Goal: Task Accomplishment & Management: Use online tool/utility

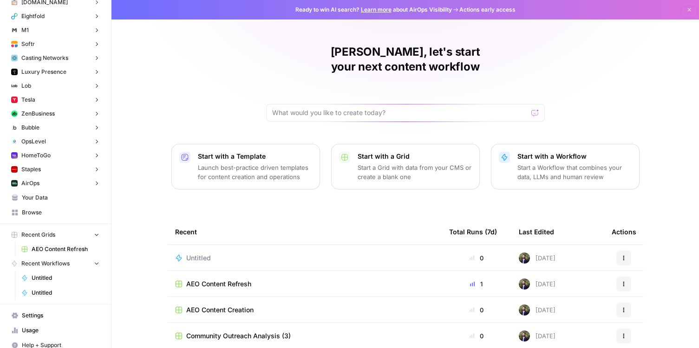
scroll to position [3282, 0]
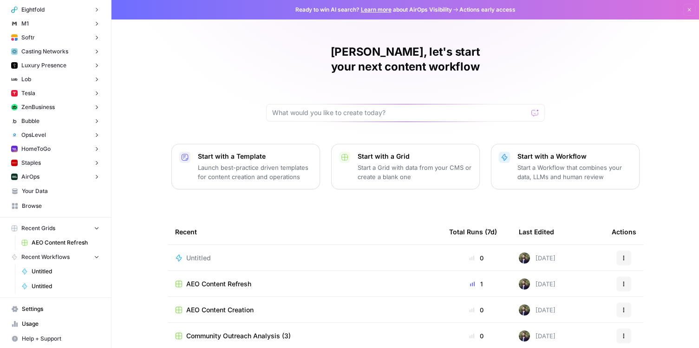
click at [28, 93] on span "Tesla" at bounding box center [28, 93] width 14 height 8
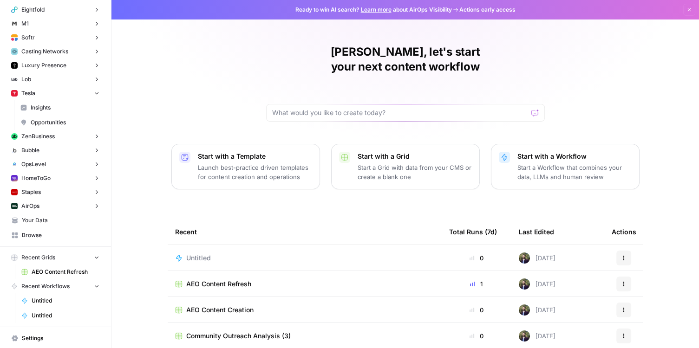
click at [39, 124] on span "Opportunities" at bounding box center [65, 122] width 69 height 8
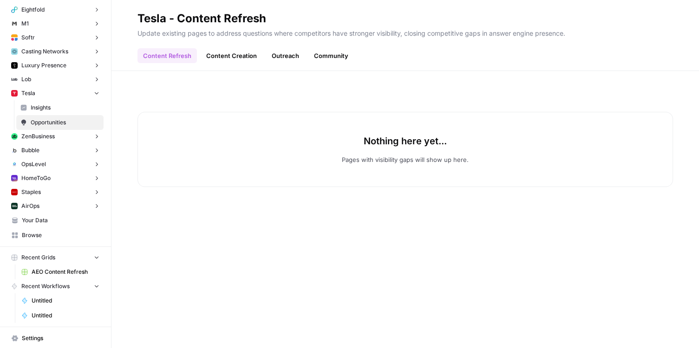
click at [40, 107] on span "Insights" at bounding box center [65, 108] width 69 height 8
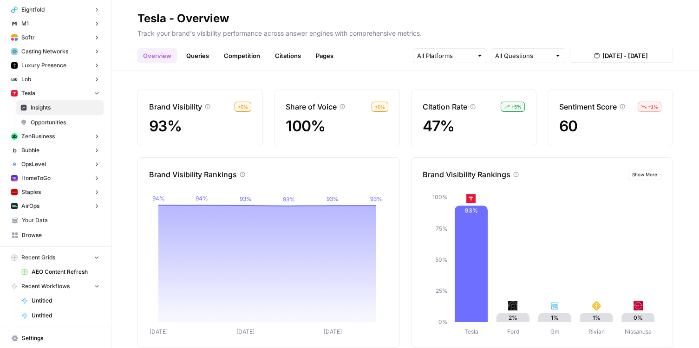
click at [192, 62] on link "Queries" at bounding box center [198, 55] width 34 height 15
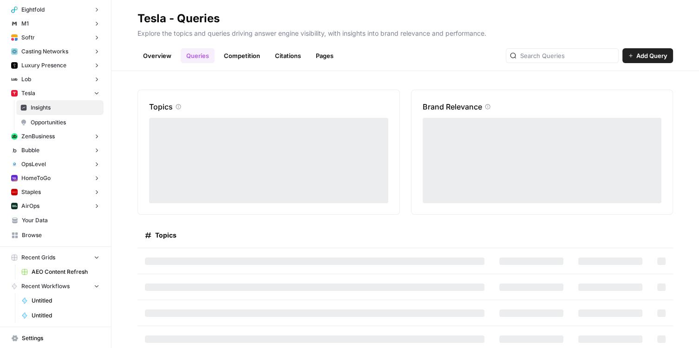
click at [141, 56] on link "Overview" at bounding box center [157, 55] width 39 height 15
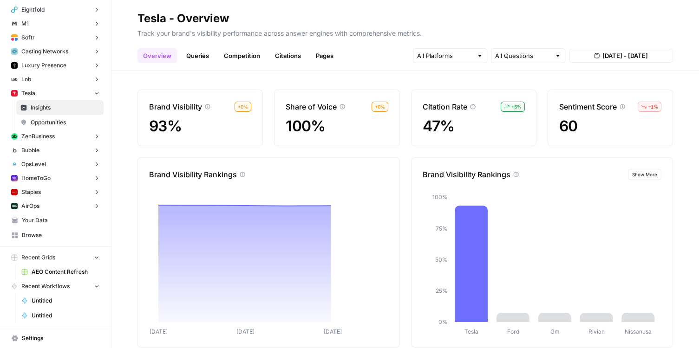
click at [481, 60] on div at bounding box center [480, 55] width 7 height 9
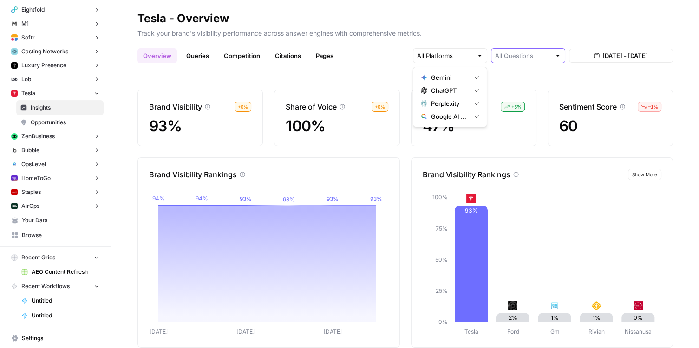
click at [543, 56] on input "text" at bounding box center [523, 55] width 56 height 9
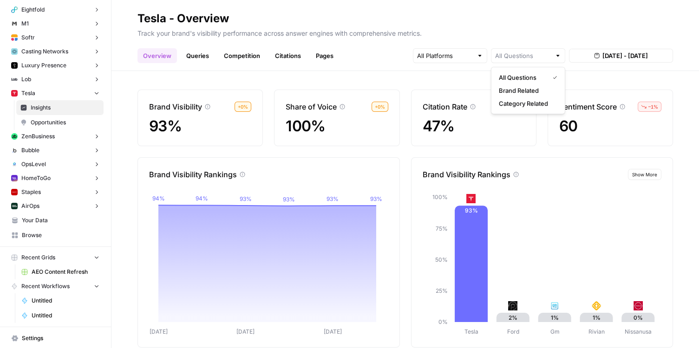
type input "All Questions"
click at [526, 35] on p "Track your brand's visibility performance across answer engines with comprehens…" at bounding box center [406, 32] width 536 height 12
click at [459, 61] on div at bounding box center [450, 55] width 74 height 15
click at [47, 120] on span "Opportunities" at bounding box center [65, 122] width 69 height 8
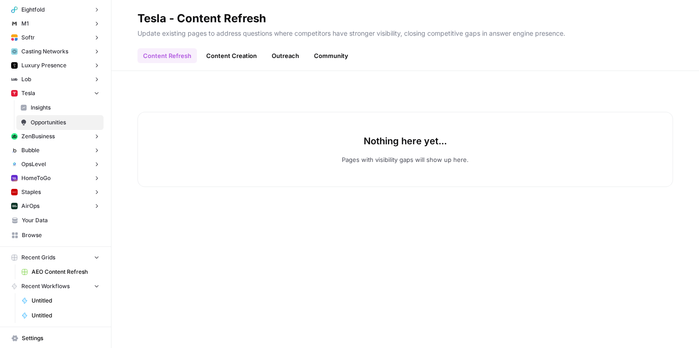
click at [48, 112] on link "Insights" at bounding box center [59, 107] width 87 height 15
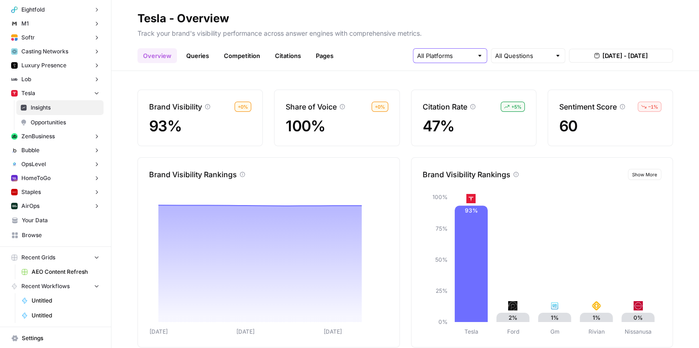
click at [456, 55] on input "text" at bounding box center [445, 55] width 56 height 9
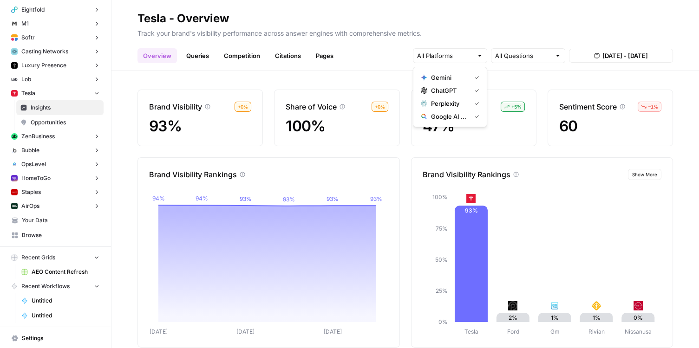
click at [471, 26] on p "Track your brand's visibility performance across answer engines with comprehens…" at bounding box center [406, 32] width 536 height 12
click at [509, 52] on input "text" at bounding box center [523, 55] width 56 height 9
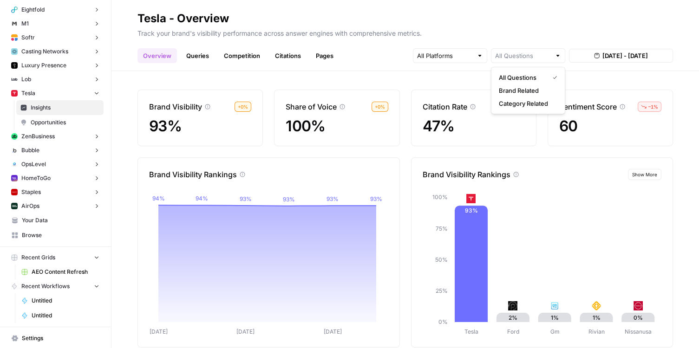
type input "All Questions"
click at [489, 35] on p "Track your brand's visibility performance across answer engines with comprehens…" at bounding box center [406, 32] width 536 height 12
click at [465, 59] on input "text" at bounding box center [445, 55] width 56 height 9
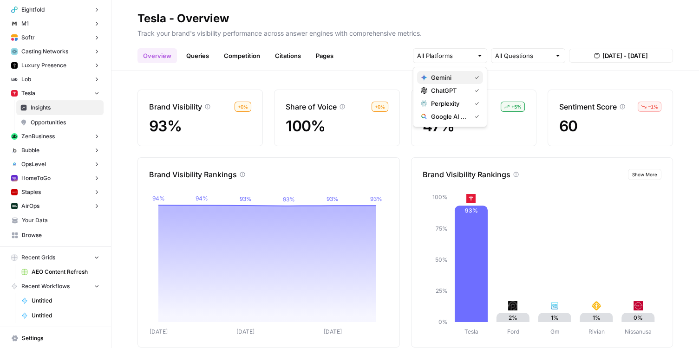
click at [452, 80] on span "Gemini" at bounding box center [449, 77] width 36 height 9
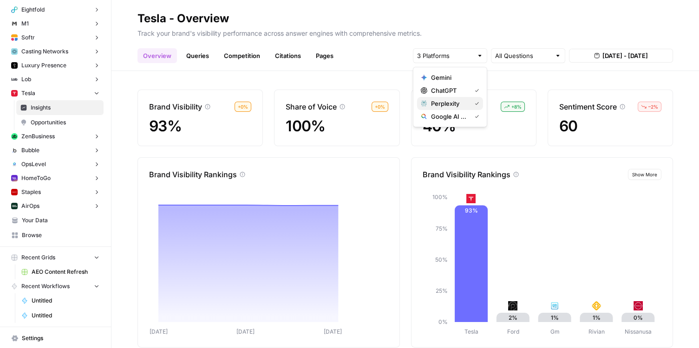
click at [451, 107] on span "Perplexity" at bounding box center [449, 103] width 36 height 9
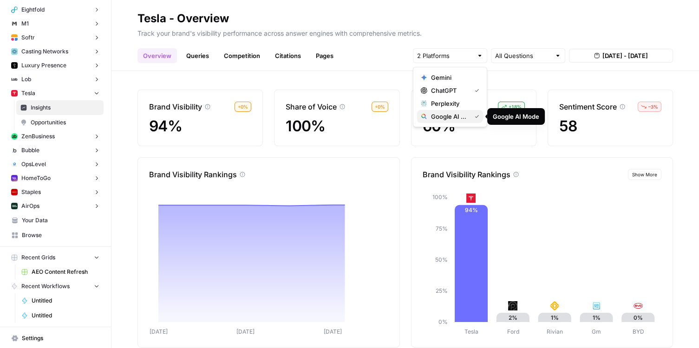
click at [449, 116] on span "Google AI Mode" at bounding box center [449, 116] width 36 height 9
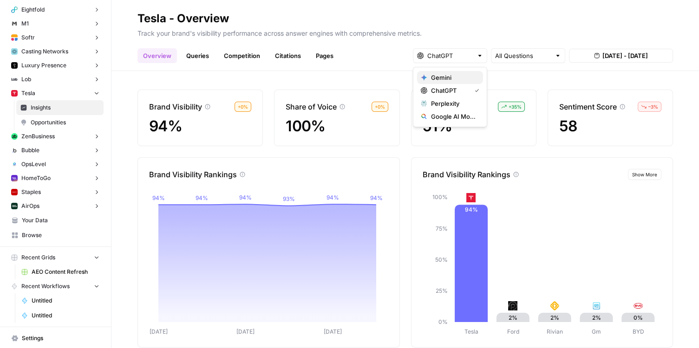
click at [454, 81] on span "Gemini" at bounding box center [453, 77] width 45 height 9
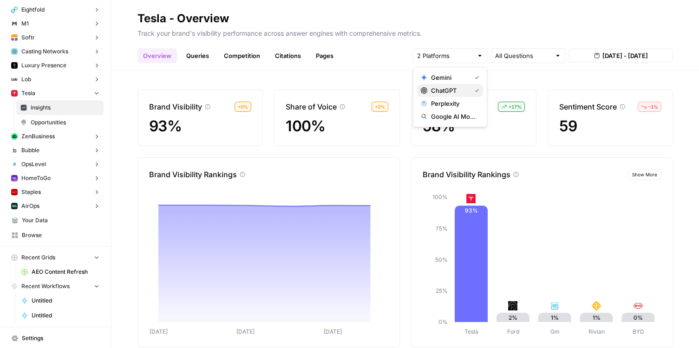
click at [455, 92] on span "ChatGPT" at bounding box center [449, 90] width 36 height 9
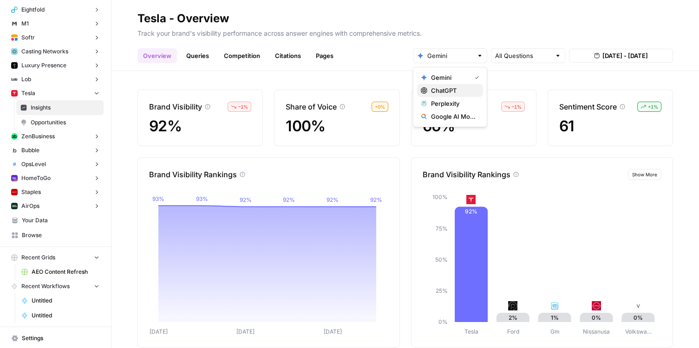
click at [454, 87] on span "ChatGPT" at bounding box center [453, 90] width 45 height 9
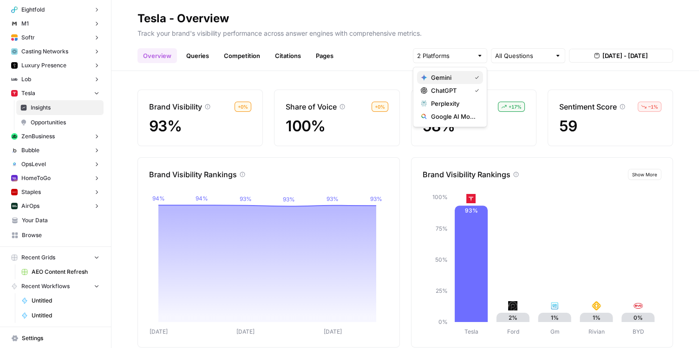
click at [453, 76] on span "Gemini" at bounding box center [449, 77] width 36 height 9
click at [452, 117] on span "Google AI Mode" at bounding box center [453, 116] width 45 height 9
click at [449, 90] on span "ChatGPT" at bounding box center [449, 90] width 36 height 9
click at [202, 59] on link "Queries" at bounding box center [198, 55] width 34 height 15
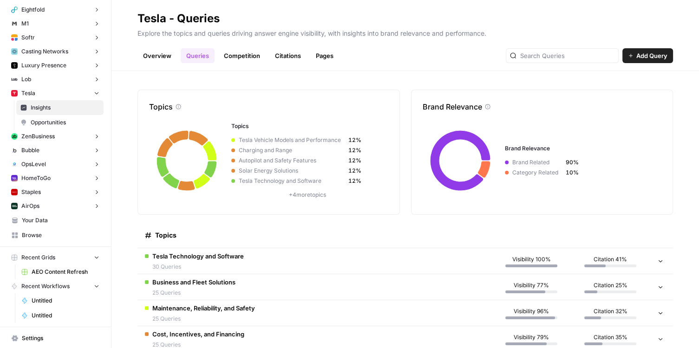
click at [247, 54] on link "Competition" at bounding box center [241, 55] width 47 height 15
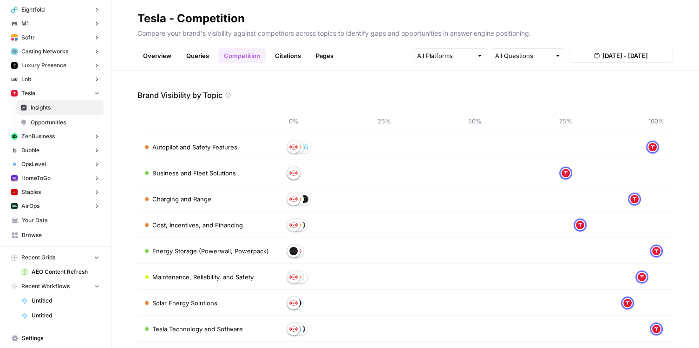
drag, startPoint x: 153, startPoint y: 96, endPoint x: 211, endPoint y: 103, distance: 58.5
click at [211, 103] on div "Brand Visibility by Topic 0% 25% 50% 75% 100% Autopilot and Safety Features Bus…" at bounding box center [406, 229] width 536 height 279
click at [289, 60] on link "Citations" at bounding box center [287, 55] width 37 height 15
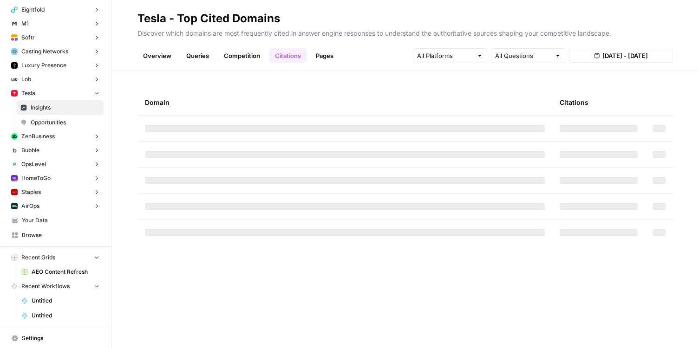
click at [486, 59] on div at bounding box center [450, 55] width 74 height 15
click at [390, 55] on div "Overview Queries Competition Citations Pages All Questions Aug 21, 2025 - Aug 2…" at bounding box center [406, 52] width 536 height 22
click at [331, 59] on link "Pages" at bounding box center [324, 55] width 29 height 15
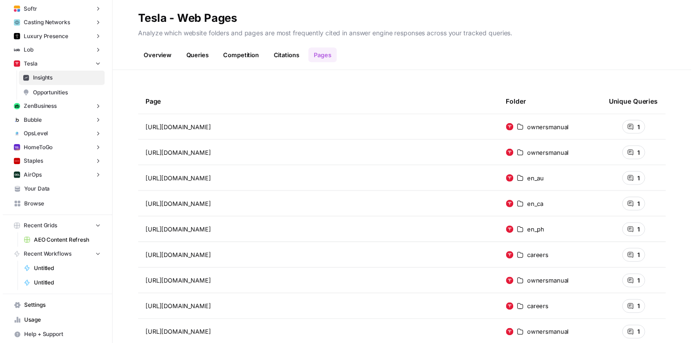
scroll to position [3311, 0]
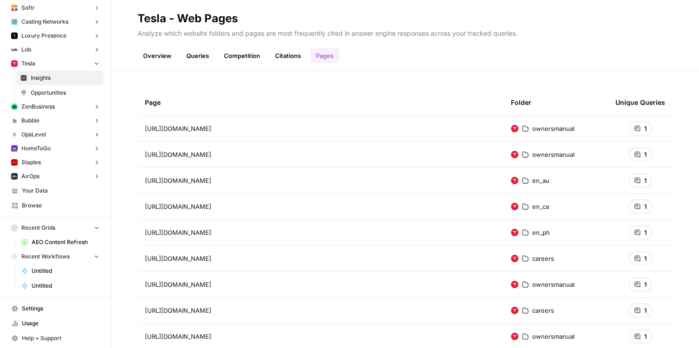
click at [63, 273] on span "Untitled" at bounding box center [66, 271] width 68 height 8
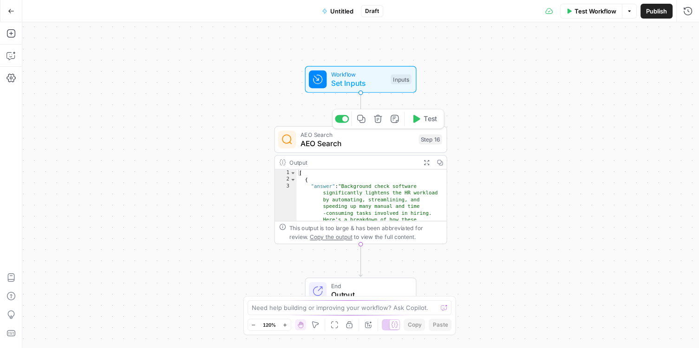
click at [363, 145] on span "AEO Search" at bounding box center [358, 143] width 114 height 11
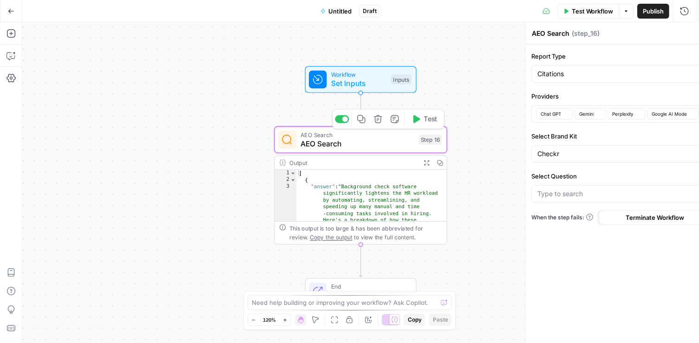
type input "How do background check software solutions reduce HR workload?"
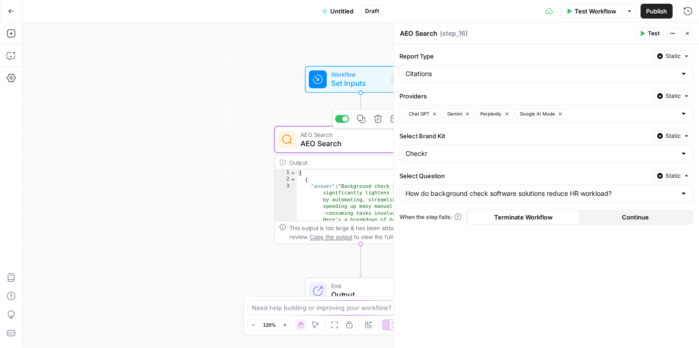
click at [341, 88] on span "Set Inputs" at bounding box center [358, 83] width 55 height 11
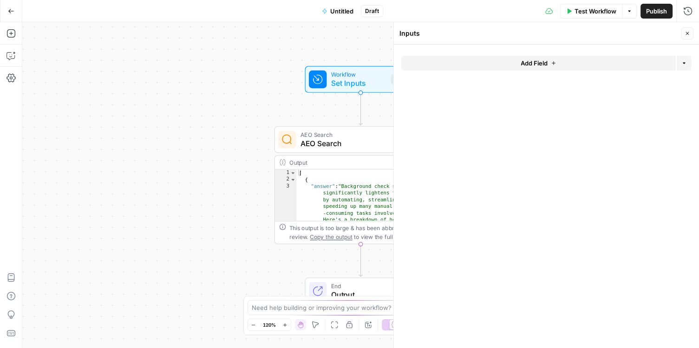
click at [521, 64] on span "Add Field" at bounding box center [534, 63] width 27 height 9
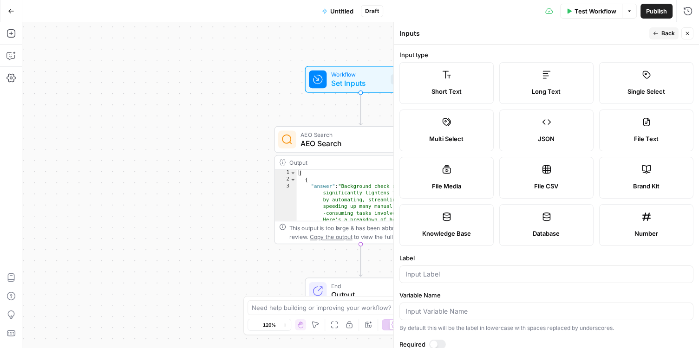
click at [446, 79] on icon at bounding box center [446, 74] width 9 height 9
click at [445, 88] on span "Short Text" at bounding box center [447, 91] width 30 height 9
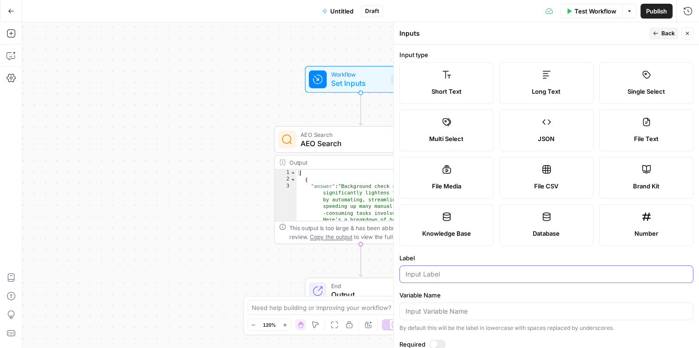
click at [433, 275] on input "Label" at bounding box center [547, 274] width 282 height 9
type input "provider"
click at [356, 144] on span "AEO Search" at bounding box center [358, 143] width 114 height 11
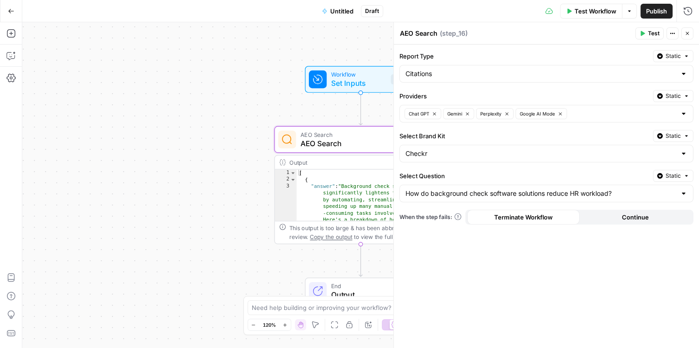
click at [678, 99] on span "Static" at bounding box center [673, 96] width 15 height 8
click at [352, 79] on span "Set Inputs" at bounding box center [358, 83] width 55 height 11
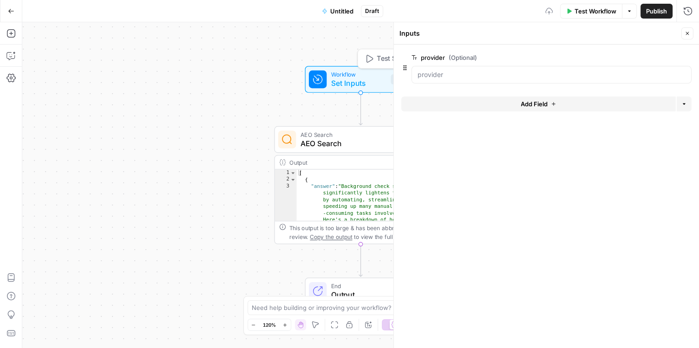
click at [445, 63] on div "provider (Optional) edit field Delete group" at bounding box center [552, 68] width 280 height 32
click at [445, 60] on label "provider (Optional)" at bounding box center [526, 57] width 228 height 9
click at [445, 70] on input "provider (Optional)" at bounding box center [552, 74] width 268 height 9
click at [661, 55] on span "edit field" at bounding box center [657, 57] width 20 height 7
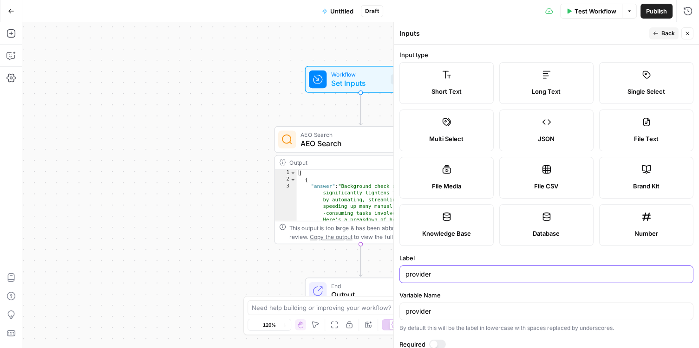
click at [446, 275] on input "provider" at bounding box center [547, 274] width 282 height 9
type input "providers"
click at [656, 35] on icon "button" at bounding box center [656, 34] width 6 height 6
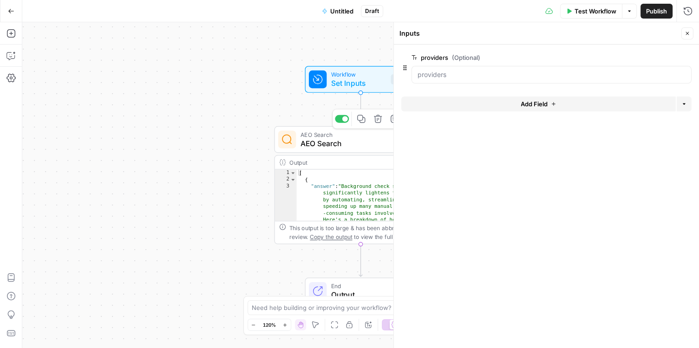
click at [339, 146] on span "AEO Search" at bounding box center [358, 143] width 114 height 11
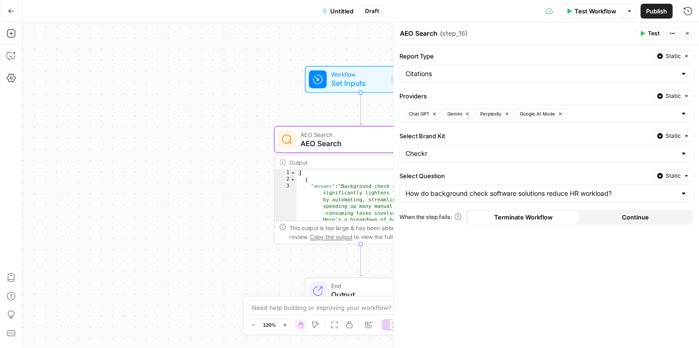
click at [686, 98] on icon "button" at bounding box center [687, 96] width 6 height 6
click at [668, 141] on div "Set value with Liquid" at bounding box center [652, 145] width 66 height 8
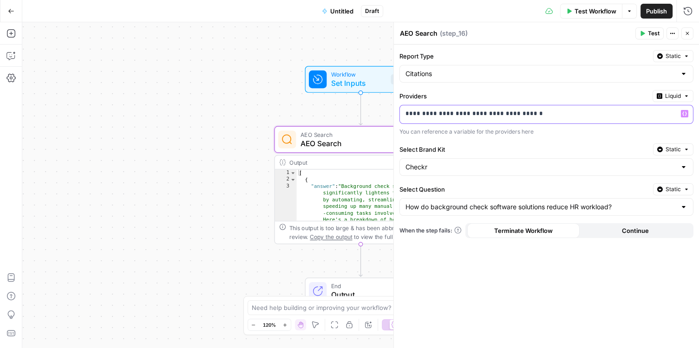
click at [685, 112] on icon "button" at bounding box center [684, 114] width 5 height 4
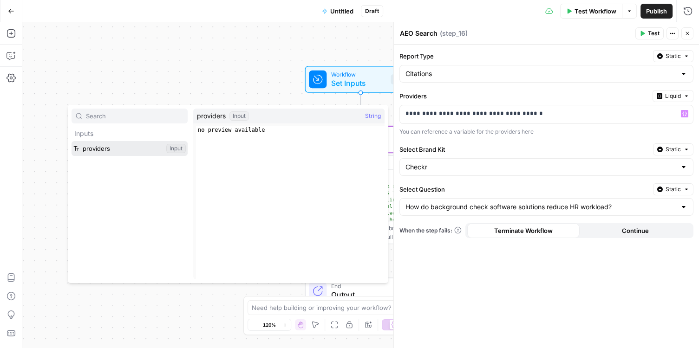
click at [98, 151] on button "Select variable providers" at bounding box center [130, 148] width 116 height 15
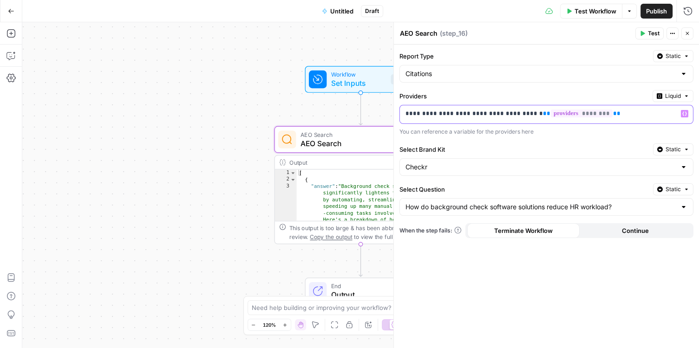
drag, startPoint x: 529, startPoint y: 112, endPoint x: 302, endPoint y: 88, distance: 228.4
click at [302, 88] on body "AirOps - AEO New Unity Insights Opportunities VEED Insights Opportunities Ferry…" at bounding box center [349, 174] width 699 height 348
click at [656, 34] on span "Test" at bounding box center [654, 33] width 12 height 8
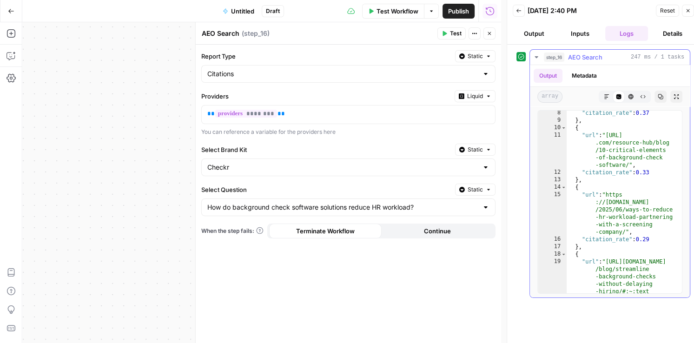
scroll to position [65, 0]
click at [569, 38] on button "Inputs" at bounding box center [580, 33] width 43 height 15
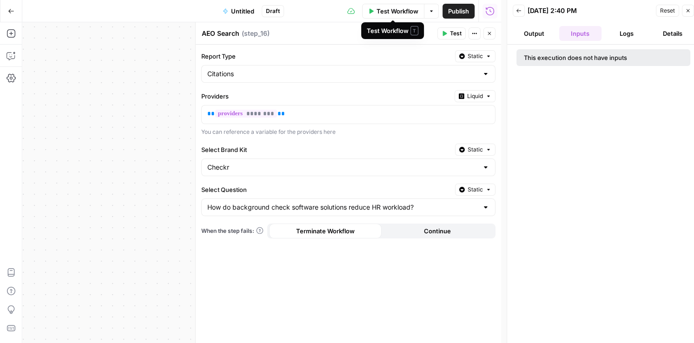
click at [390, 13] on span "Test Workflow" at bounding box center [397, 11] width 42 height 9
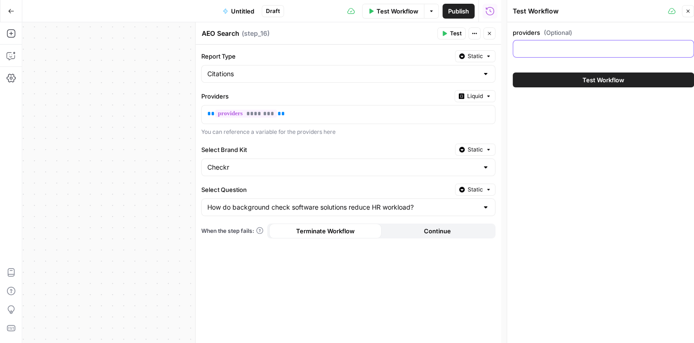
click at [557, 44] on input "providers (Optional)" at bounding box center [602, 48] width 169 height 9
type input "foobar"
click at [558, 77] on button "Test Workflow" at bounding box center [602, 79] width 181 height 15
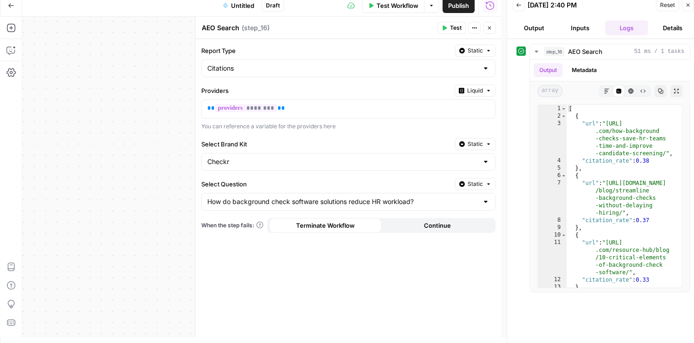
click at [579, 26] on button "Inputs" at bounding box center [580, 27] width 43 height 15
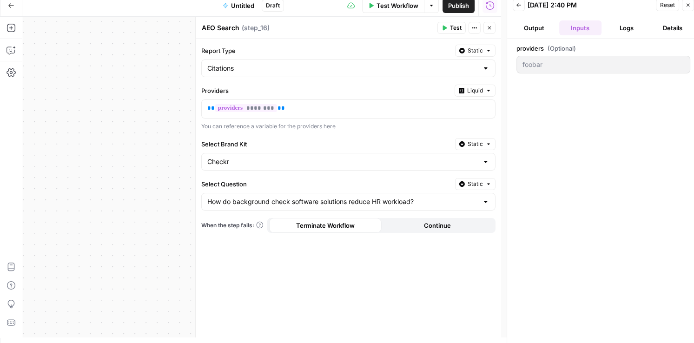
click at [624, 29] on button "Logs" at bounding box center [626, 27] width 43 height 15
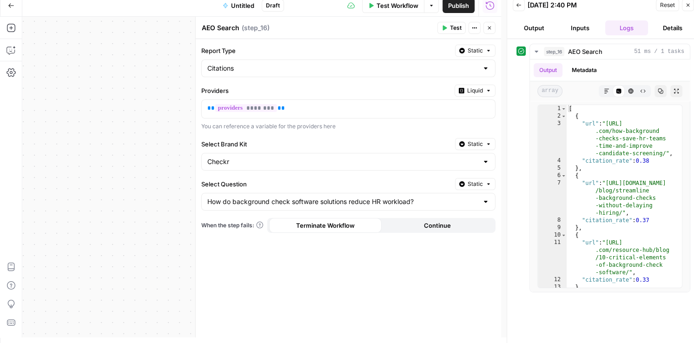
click at [583, 29] on button "Inputs" at bounding box center [580, 27] width 43 height 15
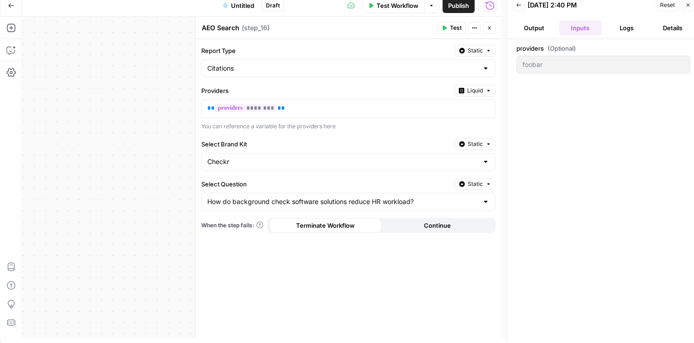
click at [521, 6] on icon "button" at bounding box center [519, 5] width 6 height 6
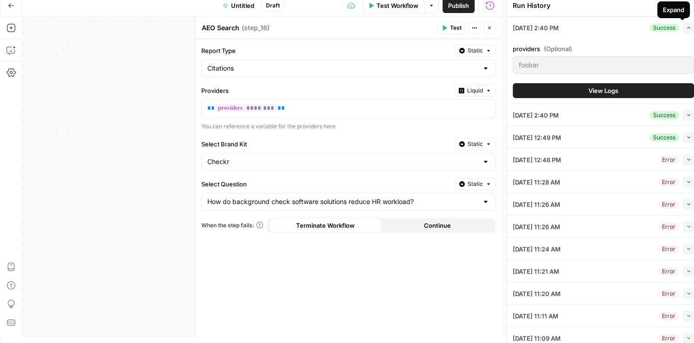
click at [688, 7] on div "Expand" at bounding box center [673, 9] width 33 height 17
click at [592, 19] on div "08/27/25 at 2:40 PM Success Expand" at bounding box center [602, 28] width 181 height 22
click at [687, 6] on icon "button" at bounding box center [688, 6] width 6 height 6
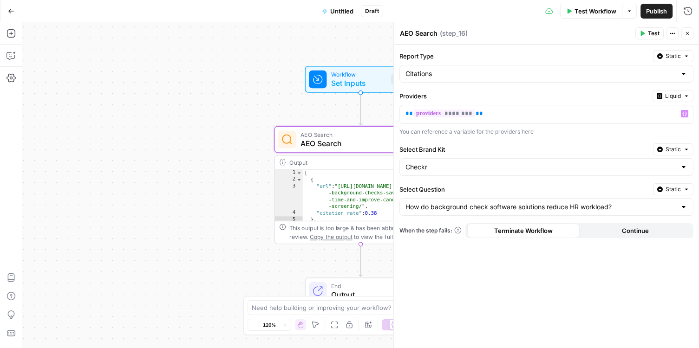
click at [507, 86] on div "Report Type Static Citations Providers Liquid ** ******** ** Variables Menu You…" at bounding box center [546, 197] width 305 height 304
click at [688, 33] on icon "button" at bounding box center [687, 33] width 3 height 3
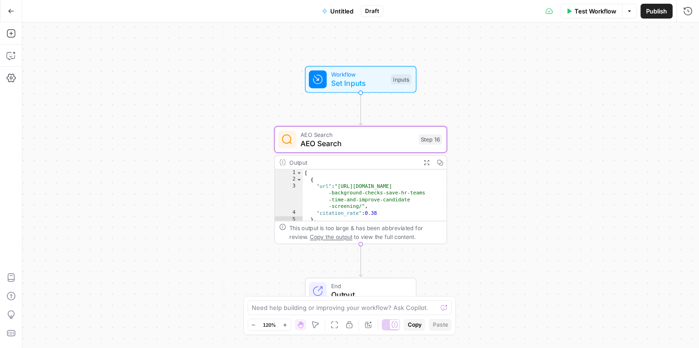
click at [362, 85] on span "Set Inputs" at bounding box center [358, 83] width 55 height 11
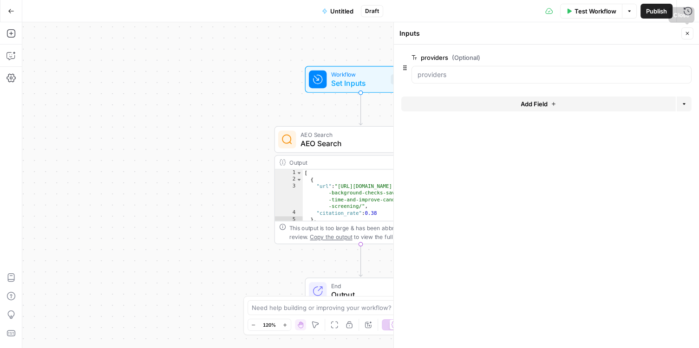
click at [686, 33] on icon "button" at bounding box center [688, 34] width 6 height 6
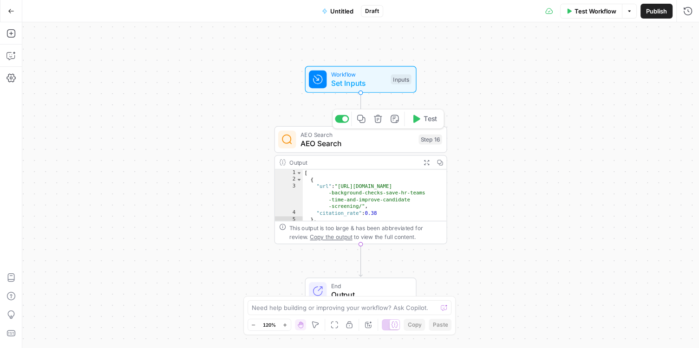
click at [381, 141] on span "AEO Search" at bounding box center [358, 143] width 114 height 11
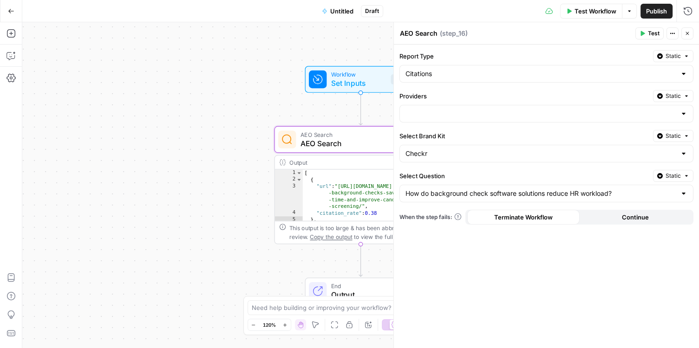
click at [687, 34] on span "E" at bounding box center [685, 30] width 7 height 9
click at [615, 34] on div "AEO Search AEO Search ( step_16 )" at bounding box center [516, 33] width 233 height 10
click at [685, 34] on icon "button" at bounding box center [688, 34] width 6 height 6
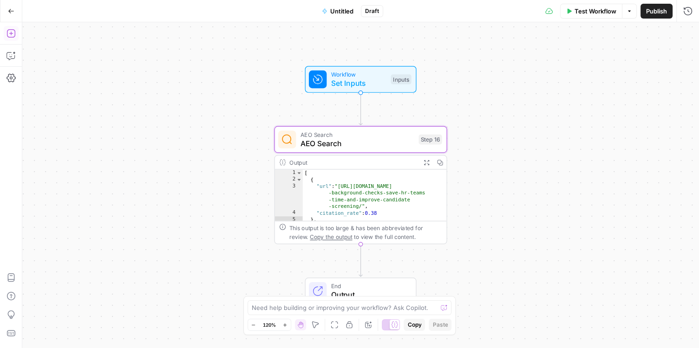
click at [12, 36] on icon "button" at bounding box center [11, 33] width 9 height 9
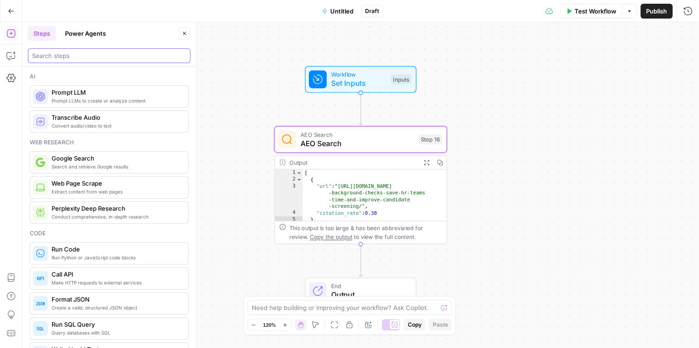
click at [77, 51] on input "search" at bounding box center [109, 55] width 154 height 9
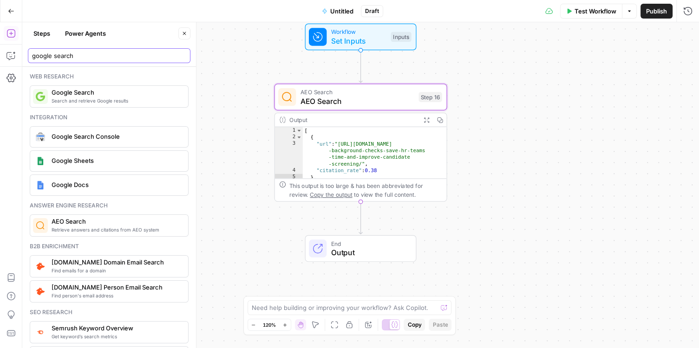
type input "google search"
click at [88, 98] on span "Search and retrieve Google results" at bounding box center [116, 100] width 129 height 7
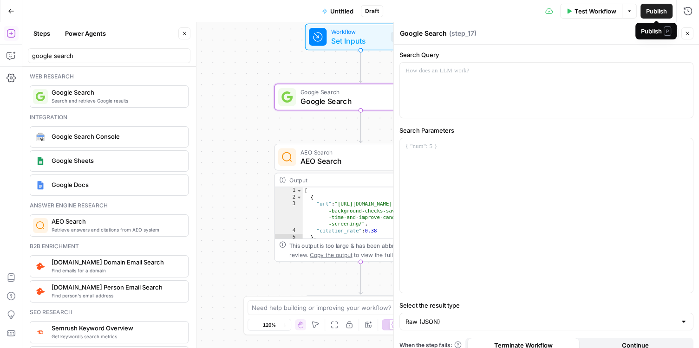
click at [691, 36] on button "Close" at bounding box center [688, 33] width 12 height 12
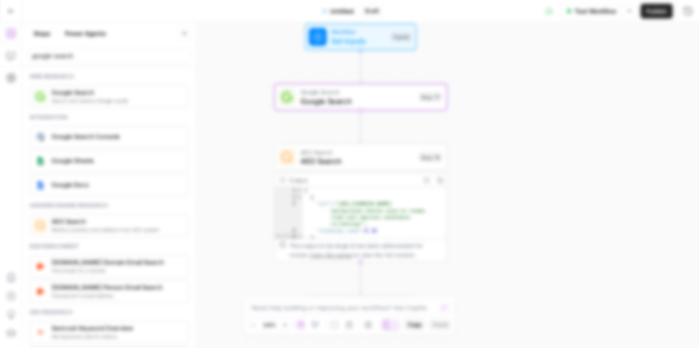
click button "Delete Step" at bounding box center [324, 118] width 47 height 17
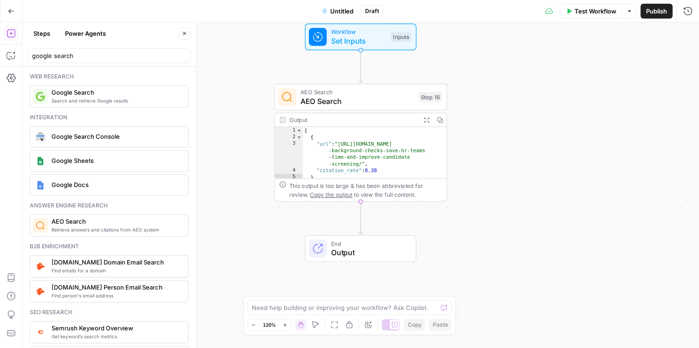
click at [131, 143] on div "Google Search Console" at bounding box center [108, 137] width 151 height 15
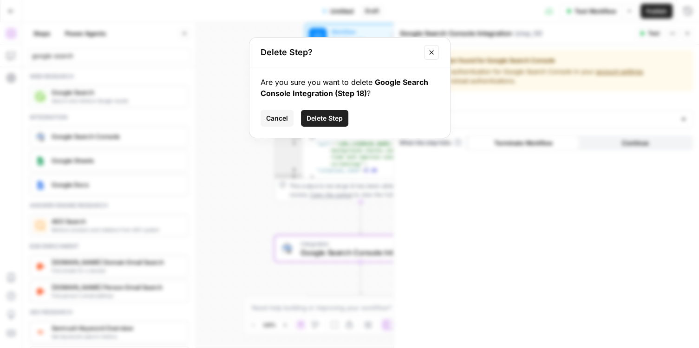
click button "Delete Step" at bounding box center [324, 118] width 47 height 17
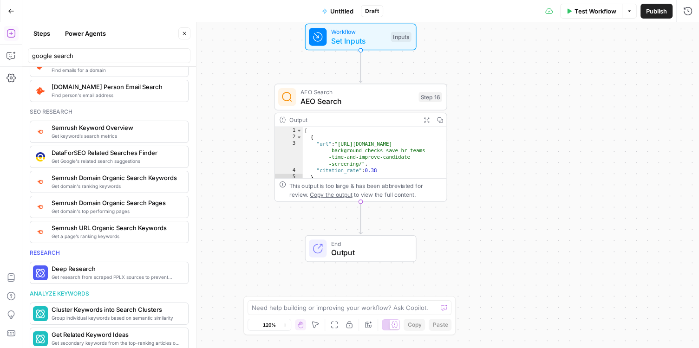
scroll to position [204, 0]
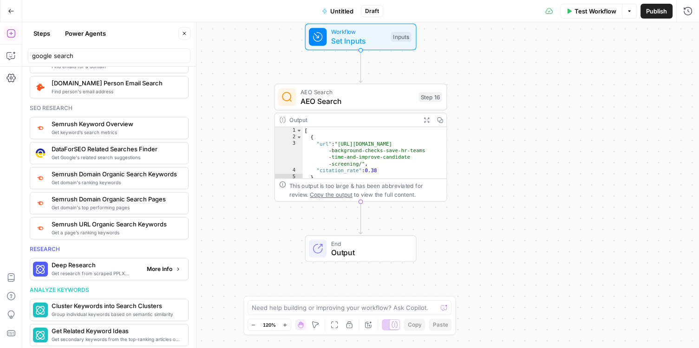
click at [129, 262] on span "Deep Research" at bounding box center [96, 265] width 88 height 9
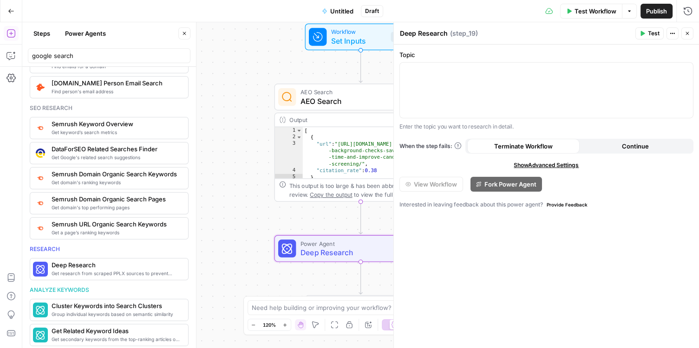
click at [692, 33] on button "Close" at bounding box center [688, 33] width 12 height 12
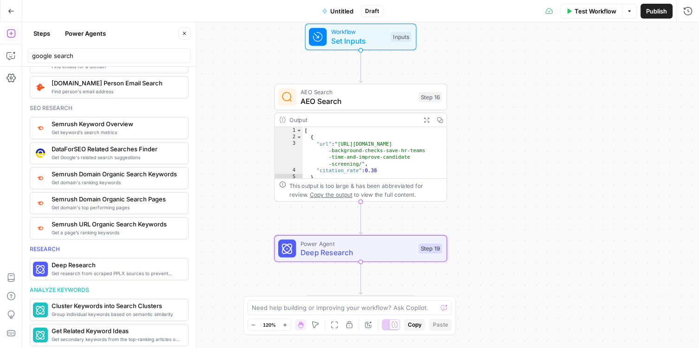
scroll to position [0, 0]
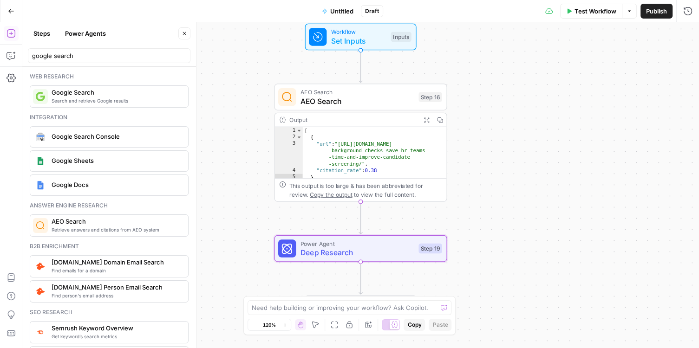
click at [96, 50] on div "google search" at bounding box center [109, 55] width 163 height 15
click at [181, 56] on input "google search" at bounding box center [109, 55] width 154 height 9
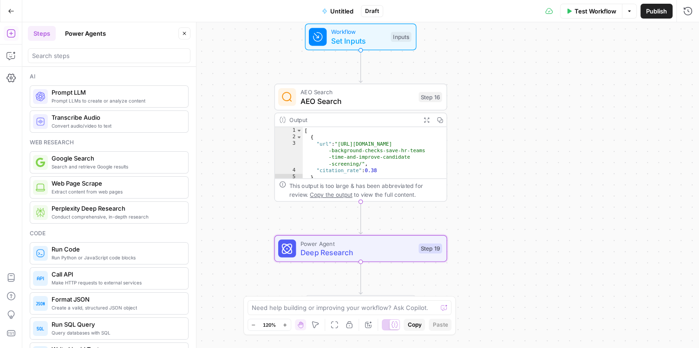
click at [119, 106] on div "Prompt LLMs to create or analyze content Prompt LLM" at bounding box center [109, 96] width 159 height 22
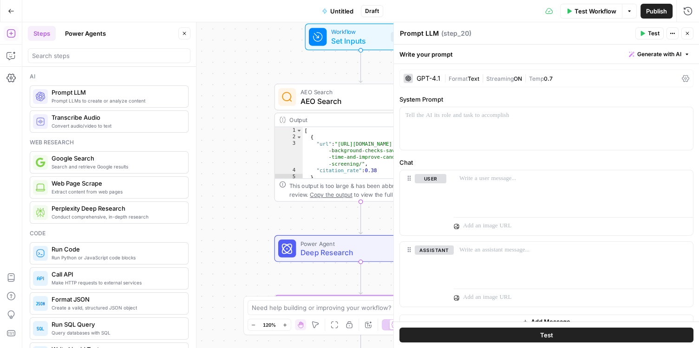
click at [690, 35] on icon "button" at bounding box center [688, 34] width 6 height 6
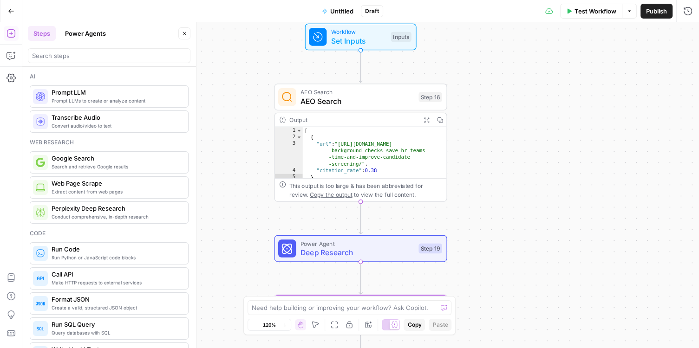
click at [131, 192] on span "Extract content from web pages" at bounding box center [116, 191] width 129 height 7
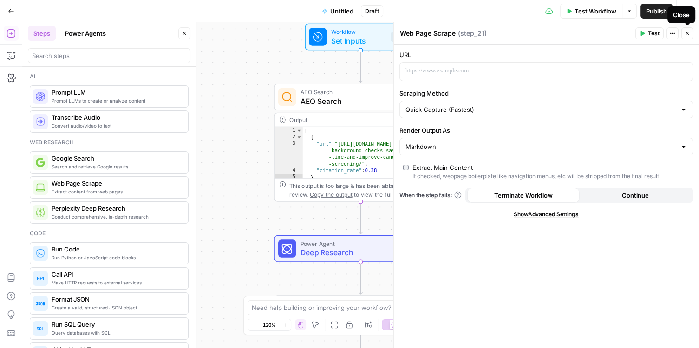
click at [691, 33] on button "Close" at bounding box center [688, 33] width 12 height 12
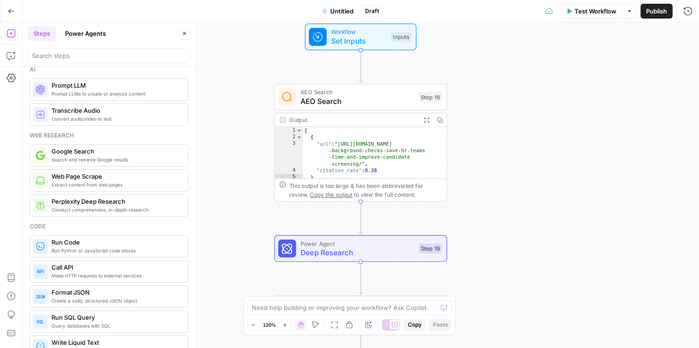
scroll to position [8, 0]
click at [126, 249] on span "Run Python or JavaScript code blocks" at bounding box center [116, 249] width 129 height 7
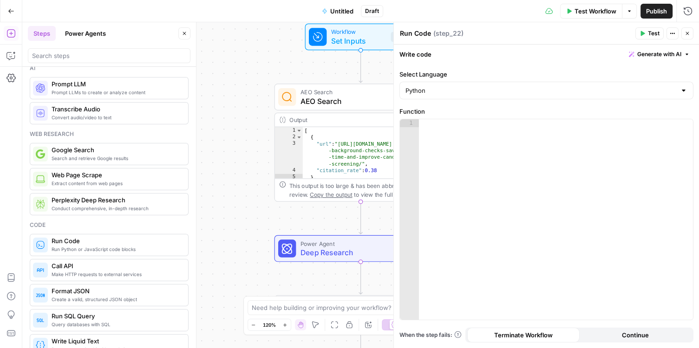
click at [688, 36] on icon "button" at bounding box center [688, 34] width 6 height 6
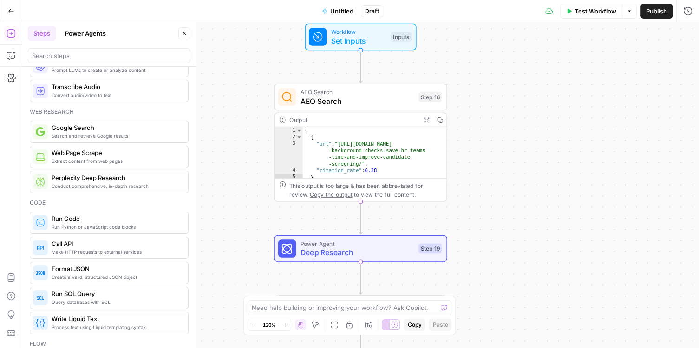
scroll to position [37, 0]
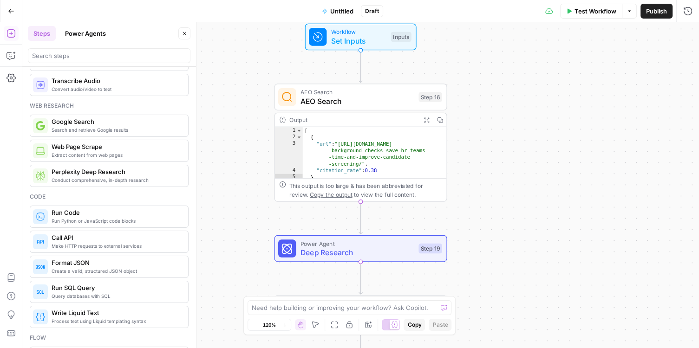
click at [129, 246] on span "Make HTTP requests to external services" at bounding box center [116, 246] width 129 height 7
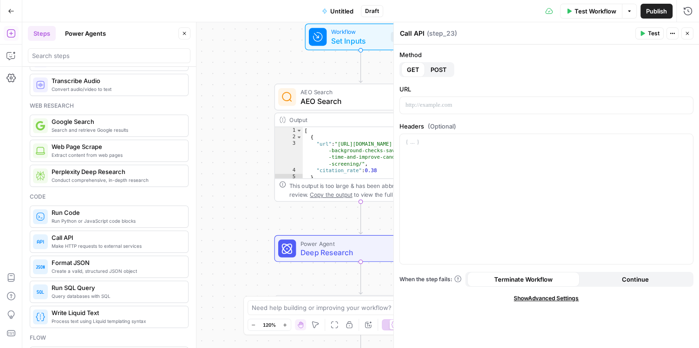
click at [685, 34] on icon "button" at bounding box center [688, 34] width 6 height 6
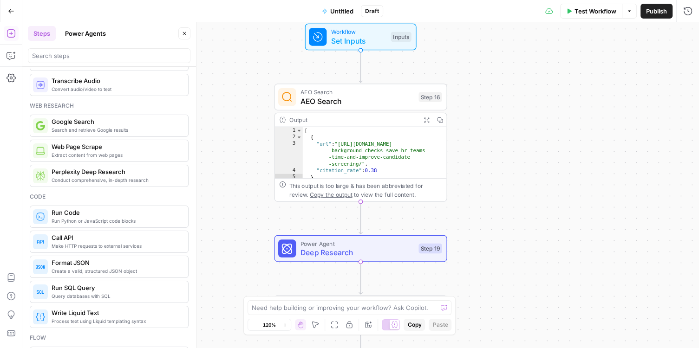
click at [87, 293] on span "Query databases with SQL" at bounding box center [116, 296] width 129 height 7
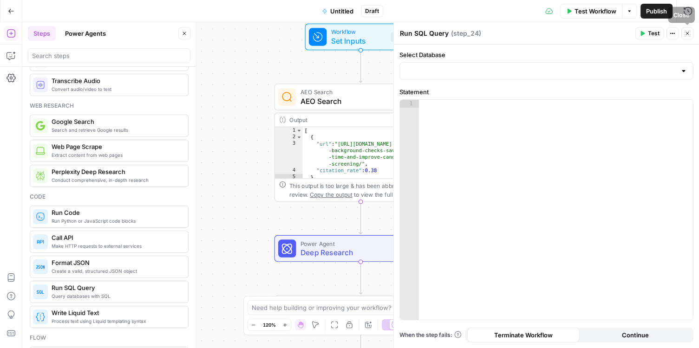
click at [690, 35] on icon "button" at bounding box center [688, 34] width 6 height 6
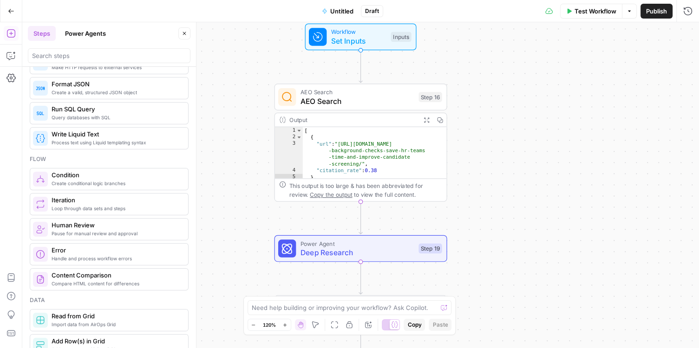
scroll to position [215, 0]
click at [109, 139] on span "Process text using Liquid templating syntax" at bounding box center [116, 142] width 129 height 7
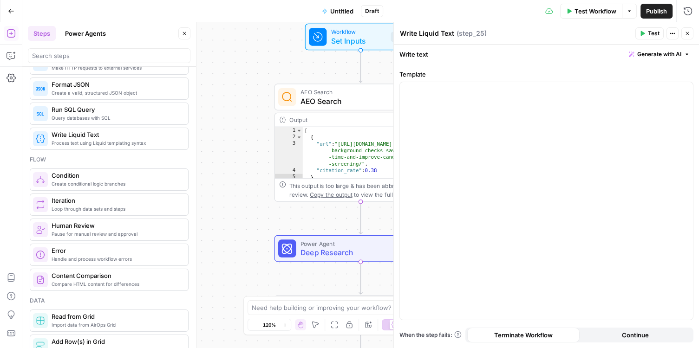
click at [693, 35] on header "Write Liquid Text Write Liquid Text ( step_25 ) Test Actions Close" at bounding box center [546, 33] width 305 height 22
click at [688, 36] on icon "button" at bounding box center [688, 34] width 6 height 6
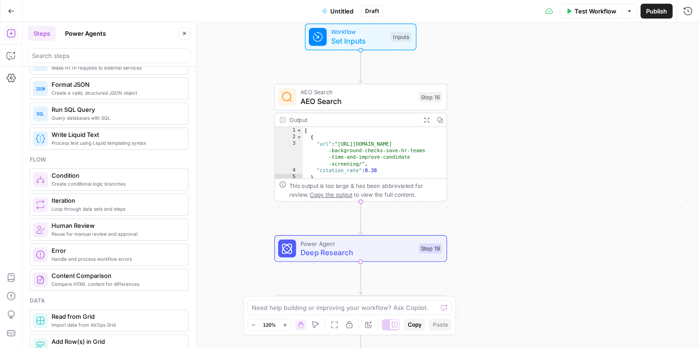
click at [100, 233] on span "Pause for manual review and approval" at bounding box center [116, 233] width 129 height 7
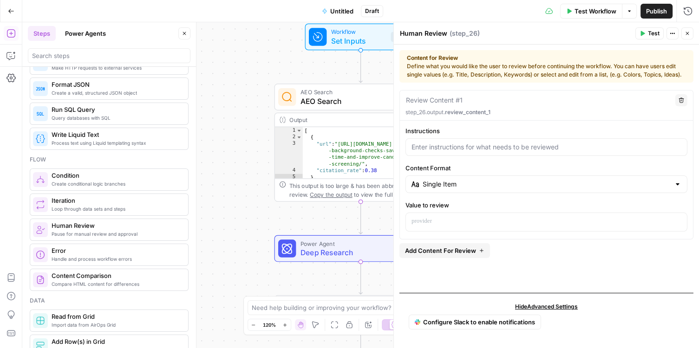
click at [692, 33] on button "Close" at bounding box center [688, 33] width 12 height 12
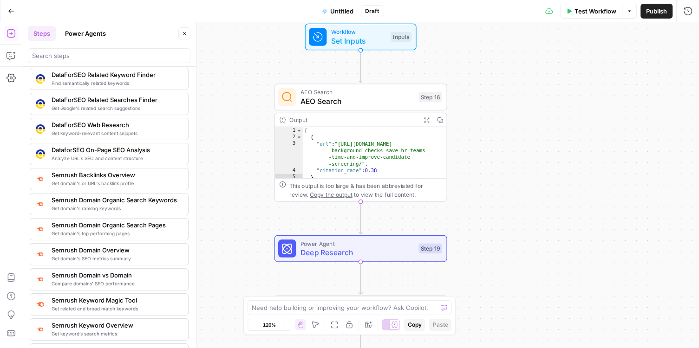
scroll to position [1081, 0]
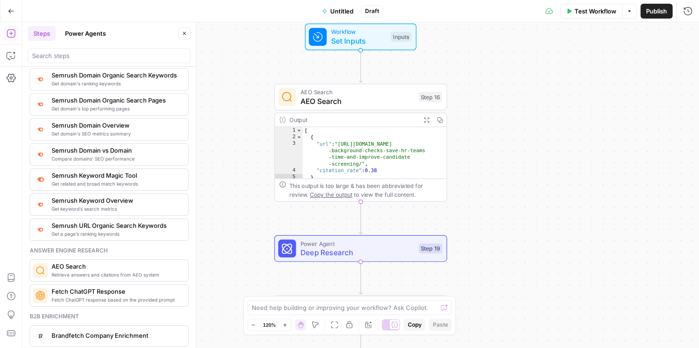
click at [188, 33] on button "Close" at bounding box center [184, 33] width 12 height 12
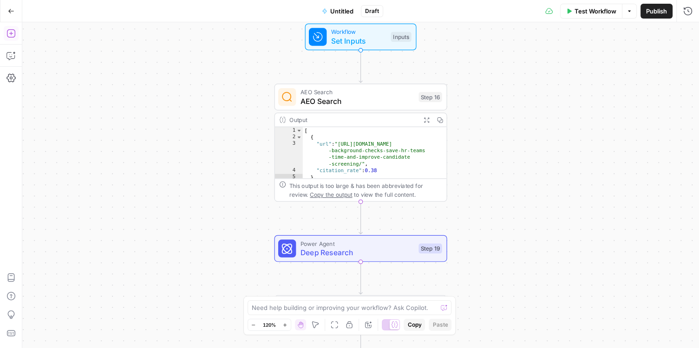
click at [11, 29] on icon "button" at bounding box center [11, 33] width 9 height 9
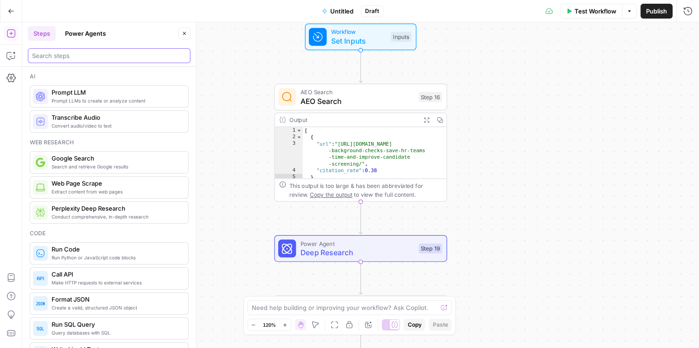
click at [138, 59] on input "search" at bounding box center [109, 55] width 154 height 9
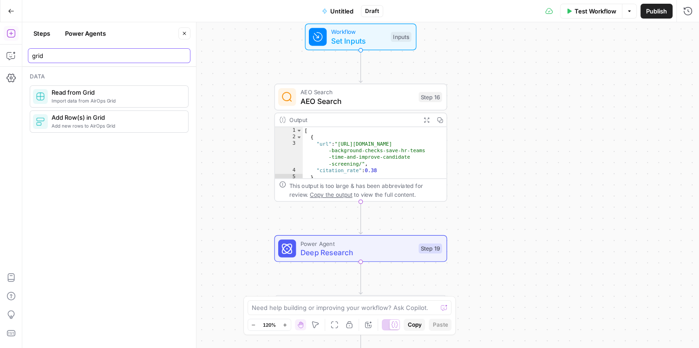
type input "grid"
click at [90, 99] on span "Import data from AirOps Grid" at bounding box center [116, 100] width 129 height 7
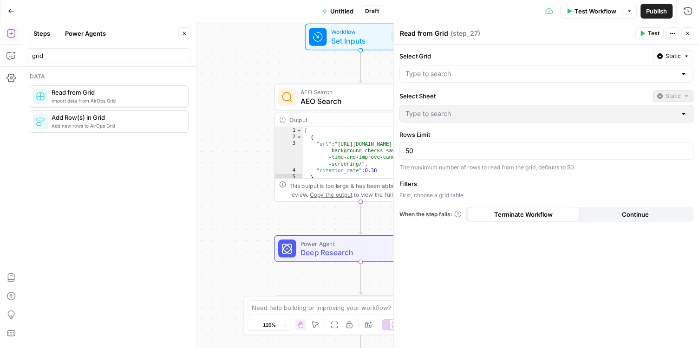
click at [690, 33] on button "Close" at bounding box center [688, 33] width 12 height 12
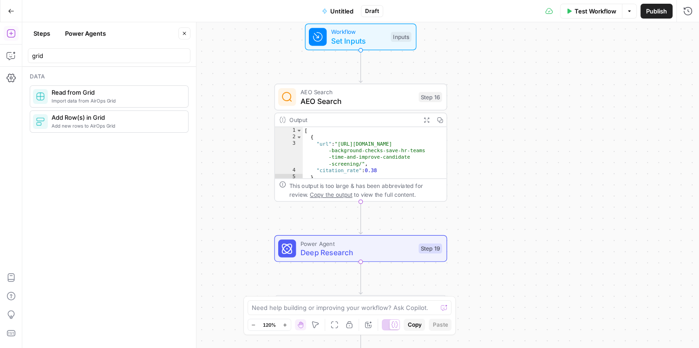
click at [90, 92] on span "Read from Grid" at bounding box center [116, 92] width 129 height 9
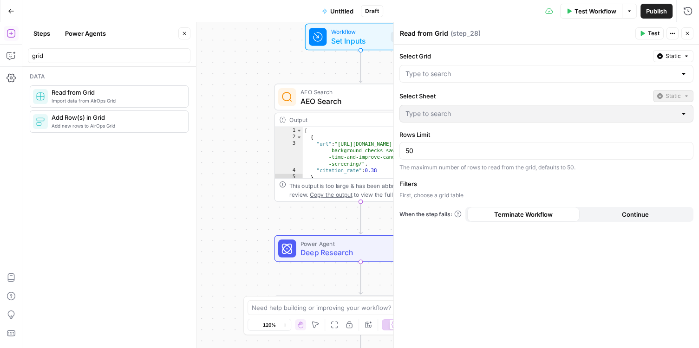
click at [687, 32] on icon "button" at bounding box center [688, 34] width 6 height 6
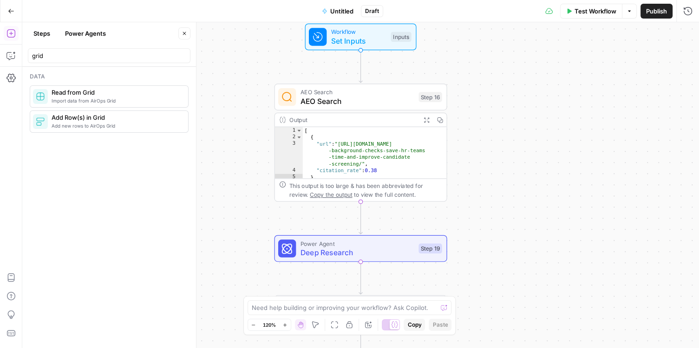
click at [92, 95] on span "Read from Grid" at bounding box center [116, 92] width 129 height 9
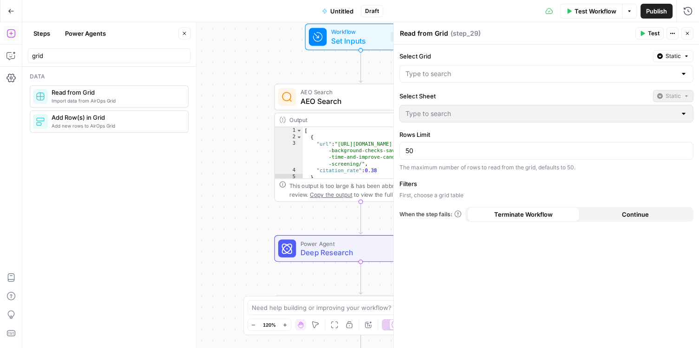
click at [230, 105] on div "Workflow Set Inputs Inputs AEO Search AEO Search Step 16 Output Expand Output C…" at bounding box center [360, 185] width 677 height 326
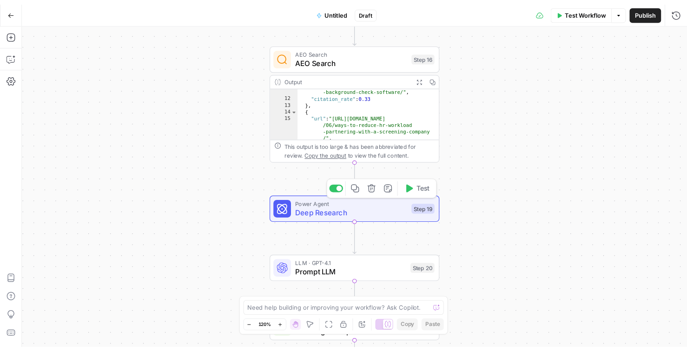
scroll to position [95, 0]
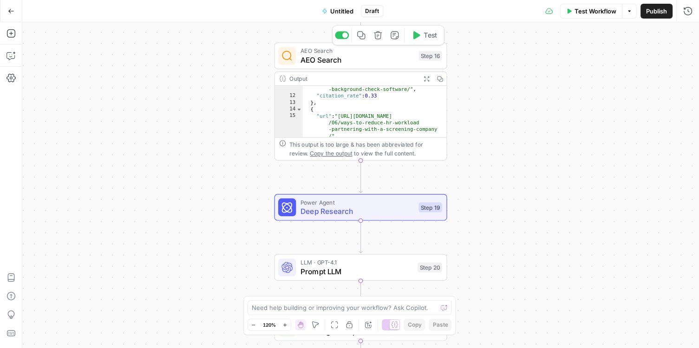
click at [377, 53] on span "AEO Search" at bounding box center [358, 50] width 114 height 9
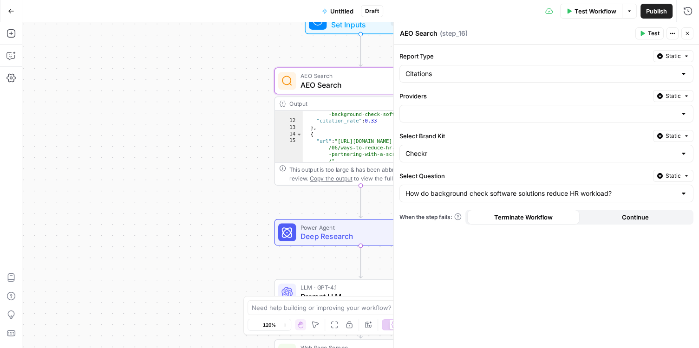
click at [686, 31] on icon "button" at bounding box center [688, 34] width 6 height 6
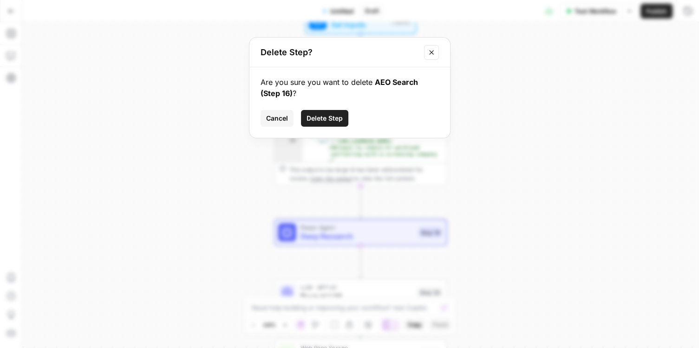
click button "Delete Step" at bounding box center [324, 118] width 47 height 17
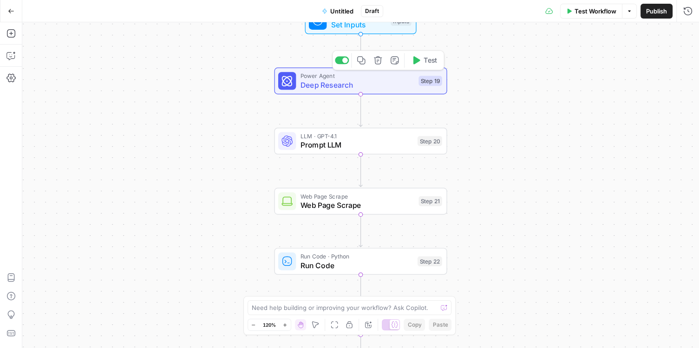
click at [377, 64] on icon "button" at bounding box center [378, 60] width 8 height 8
click button "Delete Step" at bounding box center [327, 114] width 41 height 14
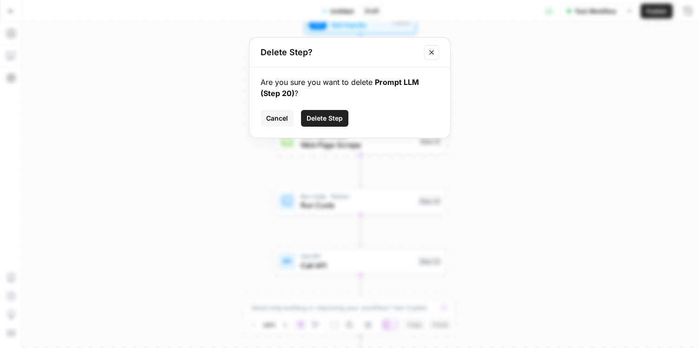
click button "Delete Step" at bounding box center [324, 118] width 47 height 17
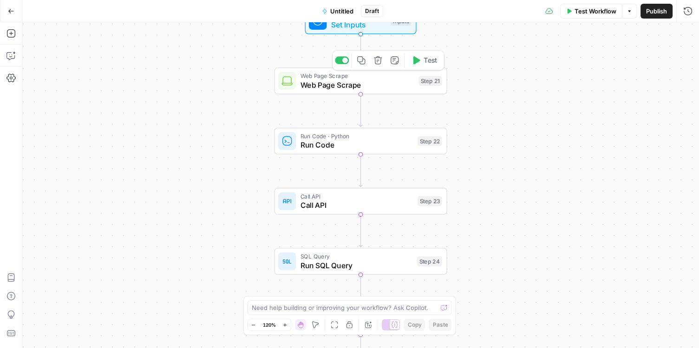
click at [380, 66] on button "Delete step" at bounding box center [378, 60] width 14 height 14
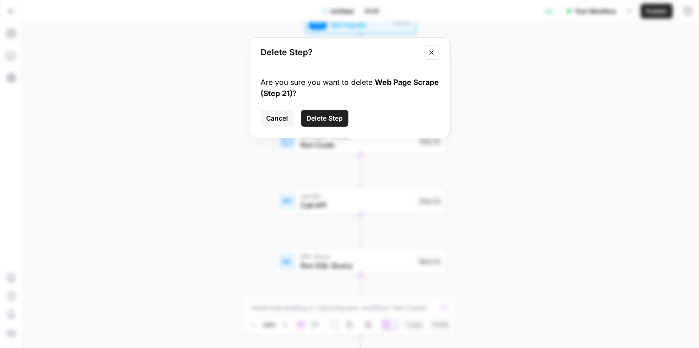
click button "Delete Step" at bounding box center [324, 118] width 47 height 17
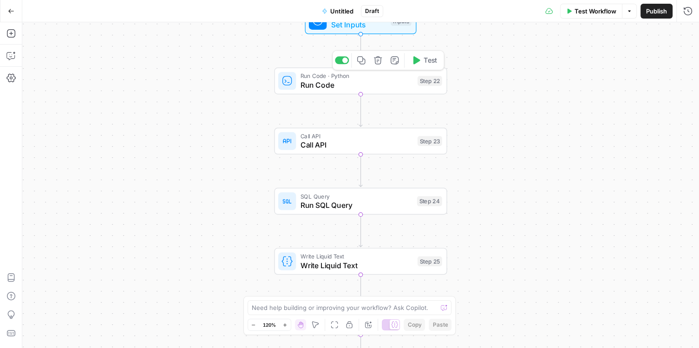
click at [380, 66] on button "Delete step" at bounding box center [378, 60] width 14 height 14
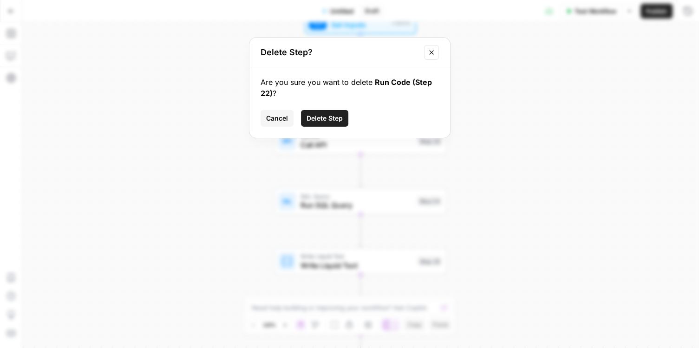
click button "Delete Step" at bounding box center [324, 118] width 47 height 17
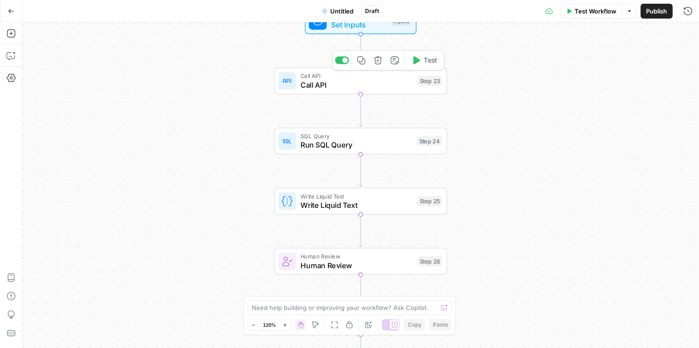
click at [380, 67] on button "Delete step" at bounding box center [378, 60] width 14 height 14
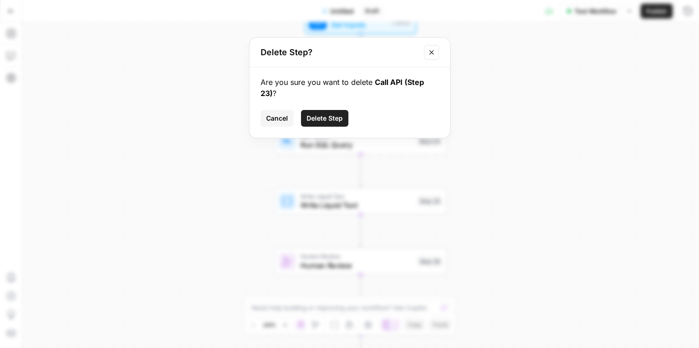
click button "Delete Step" at bounding box center [324, 118] width 47 height 17
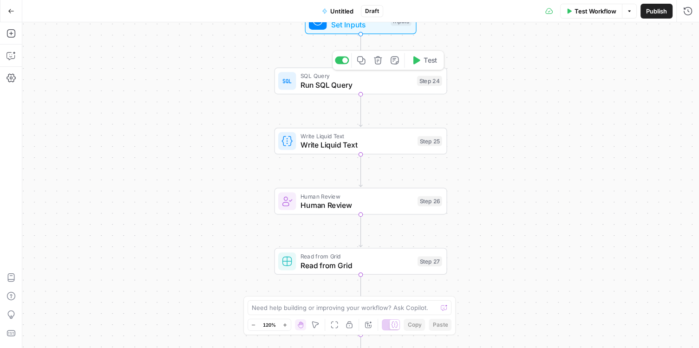
click at [380, 65] on button "Delete step" at bounding box center [378, 60] width 14 height 14
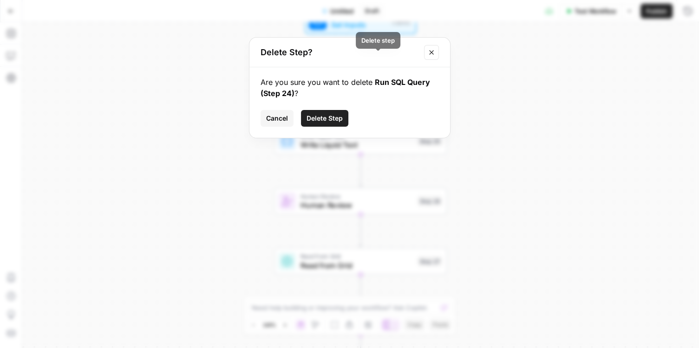
click button "Delete Step" at bounding box center [324, 118] width 47 height 17
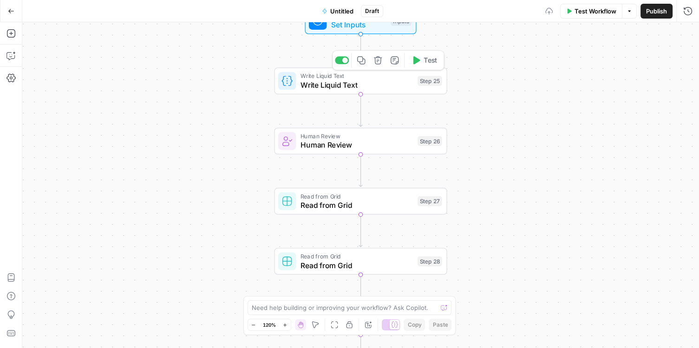
click at [380, 63] on icon "button" at bounding box center [378, 60] width 8 height 8
click button "Delete Step" at bounding box center [325, 118] width 46 height 16
click at [380, 62] on icon "button" at bounding box center [378, 60] width 9 height 9
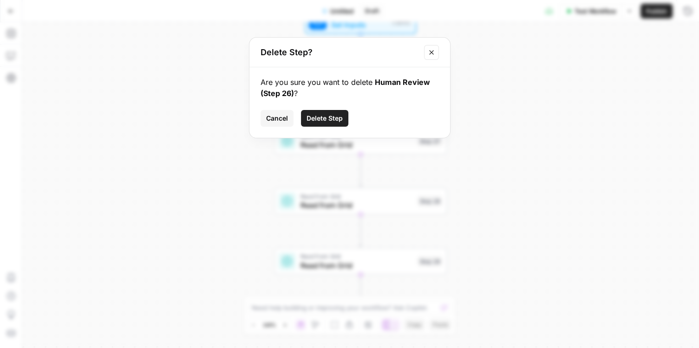
click button "Delete Step" at bounding box center [324, 118] width 47 height 17
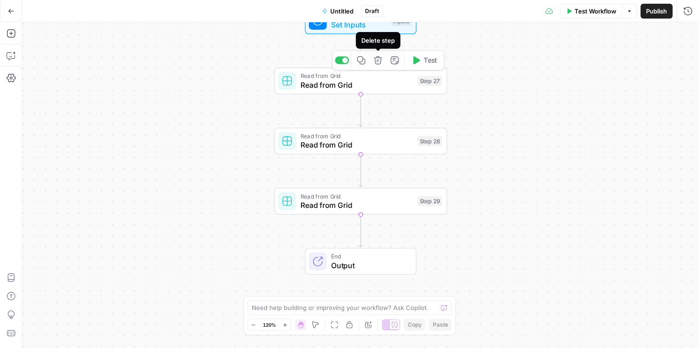
click at [382, 61] on icon "button" at bounding box center [378, 60] width 9 height 9
click button "Delete Step" at bounding box center [326, 115] width 43 height 15
click at [382, 58] on icon "button" at bounding box center [378, 60] width 9 height 9
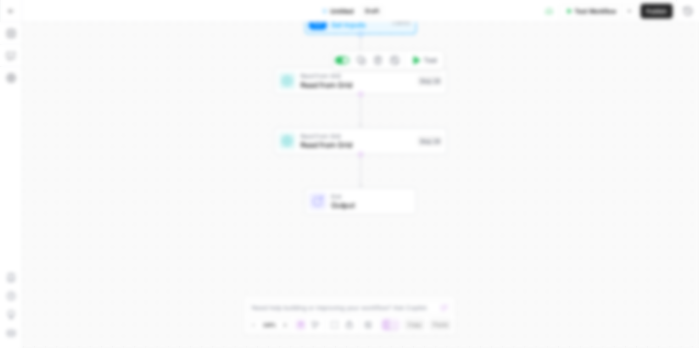
click button "Delete Step" at bounding box center [324, 118] width 47 height 17
click at [376, 82] on span "Read from Grid" at bounding box center [357, 84] width 112 height 11
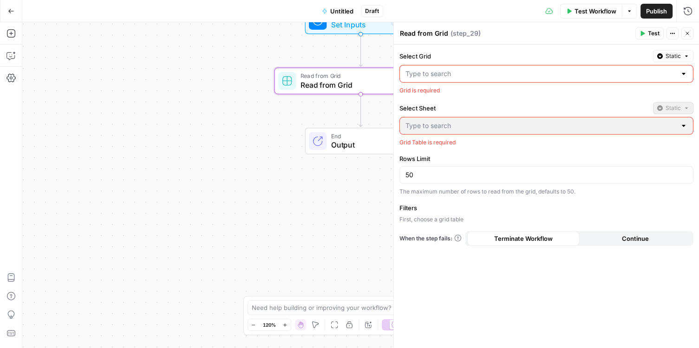
click at [687, 77] on div at bounding box center [683, 73] width 7 height 9
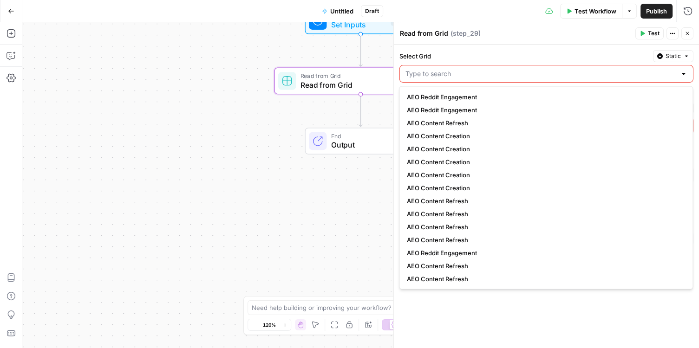
click at [675, 57] on span "Static" at bounding box center [673, 56] width 15 height 8
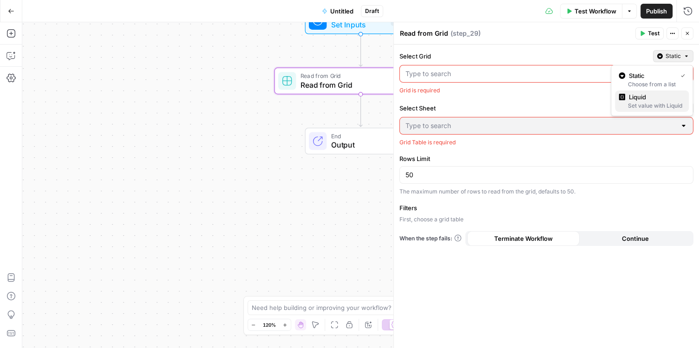
click at [649, 96] on span "Liquid" at bounding box center [655, 96] width 52 height 9
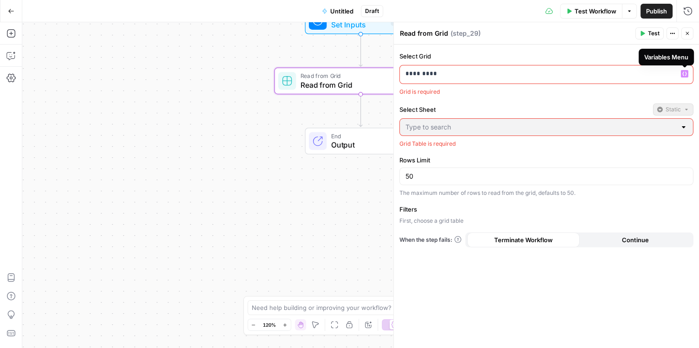
click at [683, 72] on icon "button" at bounding box center [684, 74] width 5 height 5
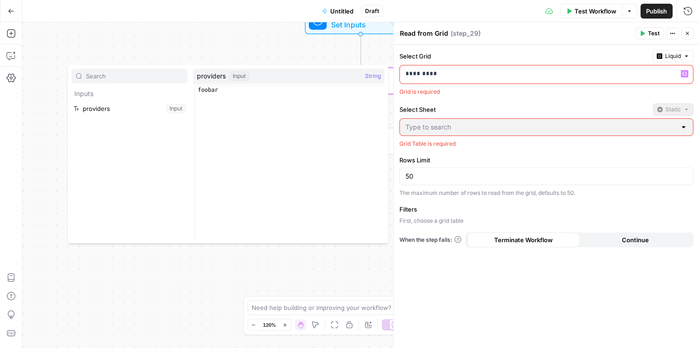
type textarea "******"
click at [214, 90] on div "foobar" at bounding box center [290, 170] width 189 height 168
click at [107, 111] on button "Select variable providers" at bounding box center [130, 108] width 116 height 15
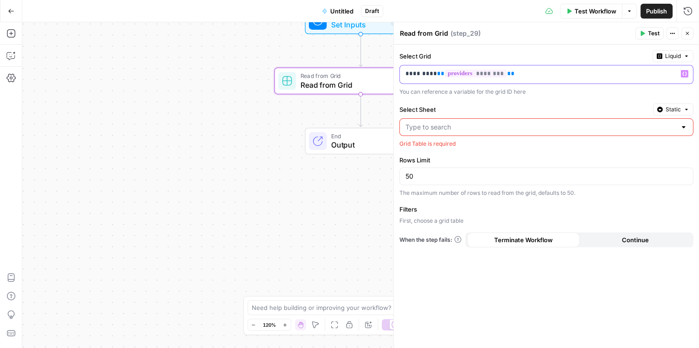
drag, startPoint x: 435, startPoint y: 72, endPoint x: 376, endPoint y: 72, distance: 59.0
click at [376, 72] on body "AirOps - AEO New Unity Insights Opportunities VEED Insights Opportunities Ferry…" at bounding box center [349, 174] width 699 height 348
click at [688, 128] on div at bounding box center [547, 127] width 294 height 18
drag, startPoint x: 520, startPoint y: 77, endPoint x: 421, endPoint y: 66, distance: 99.5
click at [421, 66] on div "** ******** **" at bounding box center [539, 75] width 278 height 18
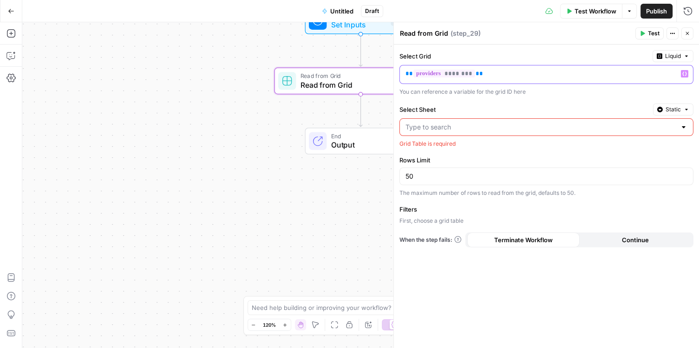
drag, startPoint x: 495, startPoint y: 75, endPoint x: 476, endPoint y: 77, distance: 19.1
click at [494, 75] on p "** ******** **" at bounding box center [540, 73] width 268 height 9
drag, startPoint x: 448, startPoint y: 73, endPoint x: 492, endPoint y: 81, distance: 45.3
click at [481, 78] on p "** ******** **" at bounding box center [540, 73] width 268 height 9
click at [496, 82] on div "** ******** **" at bounding box center [539, 75] width 278 height 18
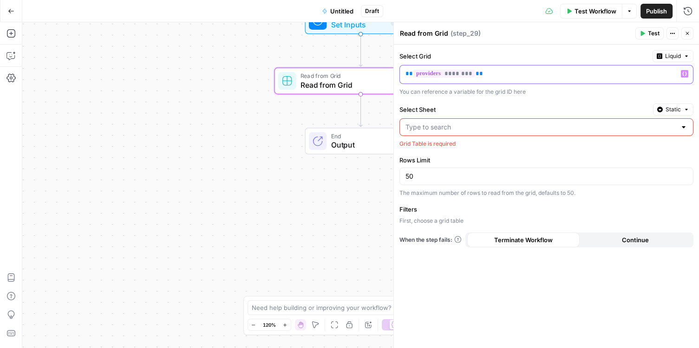
click at [511, 76] on p "** ******** **" at bounding box center [540, 73] width 268 height 9
click at [512, 74] on p "** ******** **" at bounding box center [540, 73] width 268 height 9
click at [513, 73] on p "** ******** **" at bounding box center [540, 73] width 268 height 9
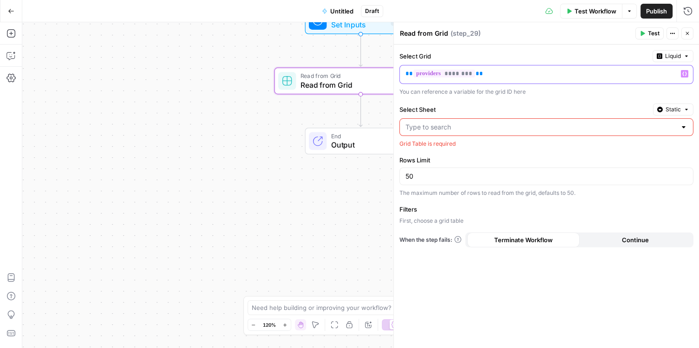
click at [513, 73] on p "** ******** **" at bounding box center [540, 73] width 268 height 9
click at [16, 9] on button "Go Back" at bounding box center [11, 11] width 17 height 17
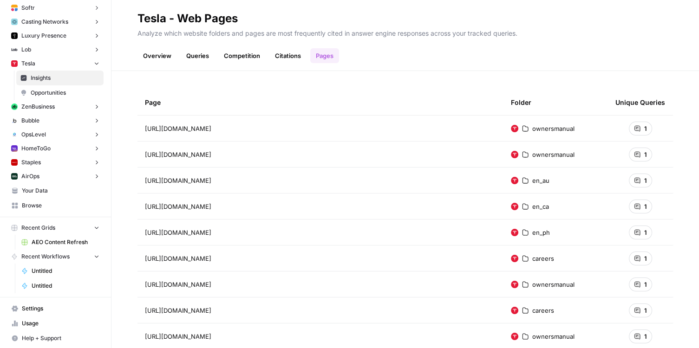
click at [55, 243] on span "AEO Content Refresh" at bounding box center [66, 242] width 68 height 8
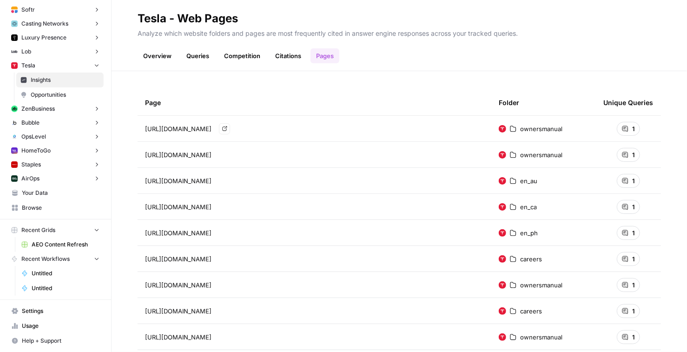
scroll to position [3308, 0]
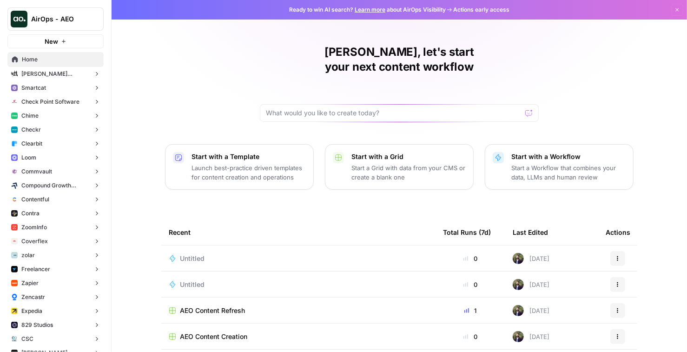
click at [223, 45] on div "Federico, let's start your next content workflow Start with a Template Launch b…" at bounding box center [398, 221] width 575 height 442
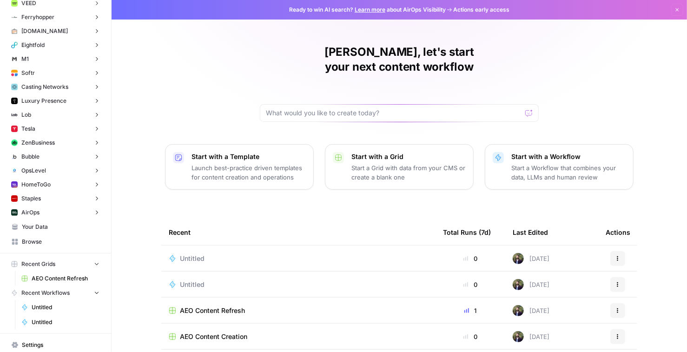
scroll to position [3279, 0]
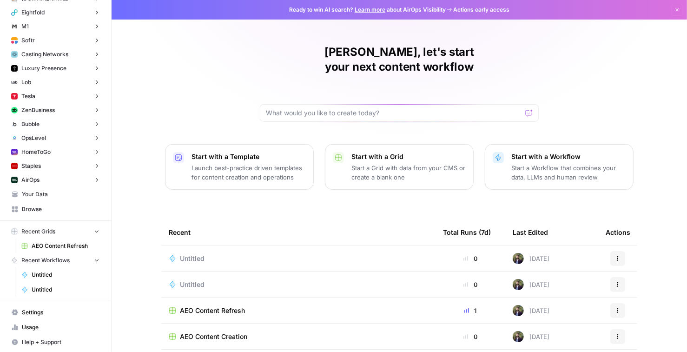
click at [56, 276] on span "Untitled" at bounding box center [66, 274] width 68 height 8
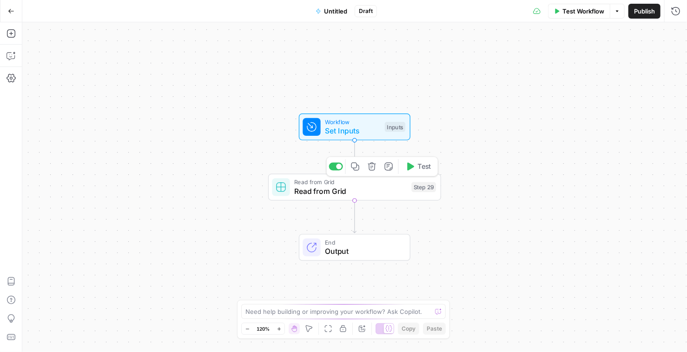
click at [379, 190] on span "Read from Grid" at bounding box center [350, 190] width 112 height 11
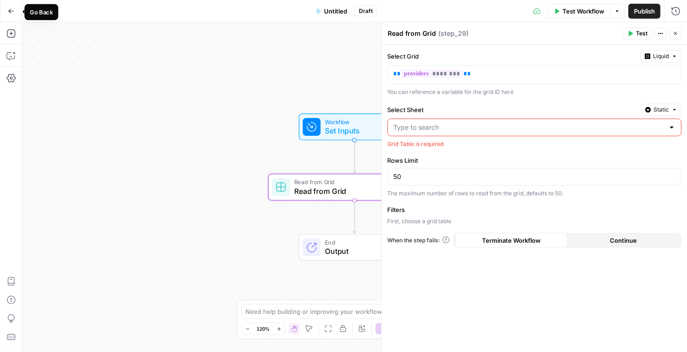
click at [13, 14] on button "Go Back" at bounding box center [11, 11] width 17 height 17
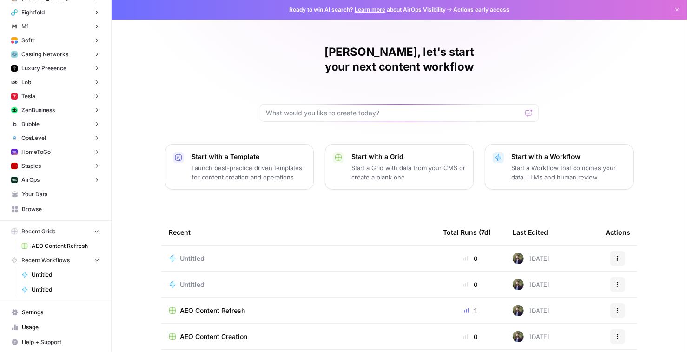
click at [66, 242] on span "AEO Content Refresh" at bounding box center [66, 246] width 68 height 8
click at [62, 275] on span "Untitled" at bounding box center [66, 274] width 68 height 8
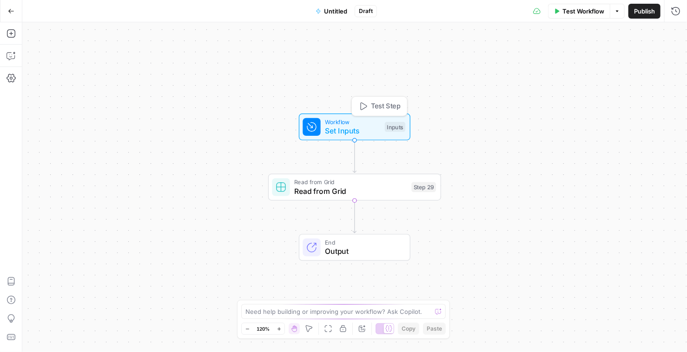
click at [343, 129] on span "Set Inputs" at bounding box center [352, 130] width 55 height 11
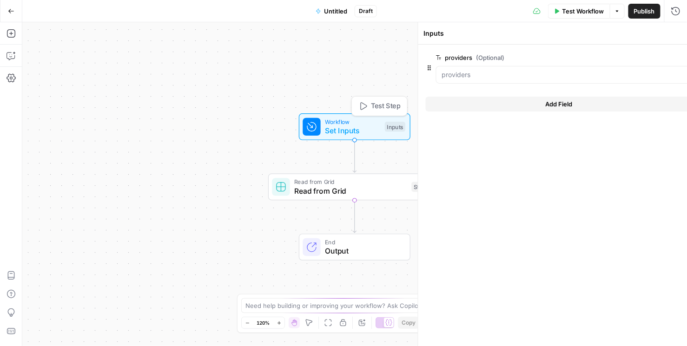
click at [343, 129] on span "Set Inputs" at bounding box center [352, 130] width 55 height 11
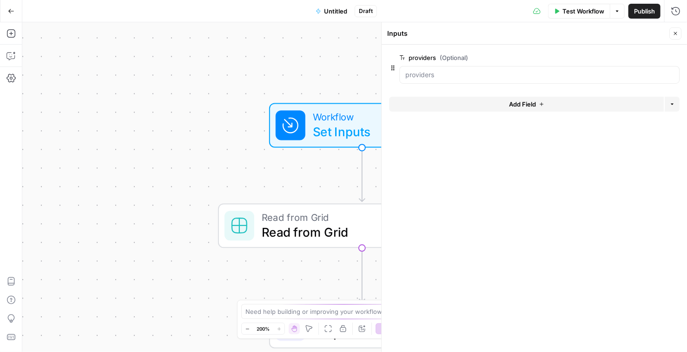
click at [455, 100] on button "Add Field" at bounding box center [526, 104] width 275 height 15
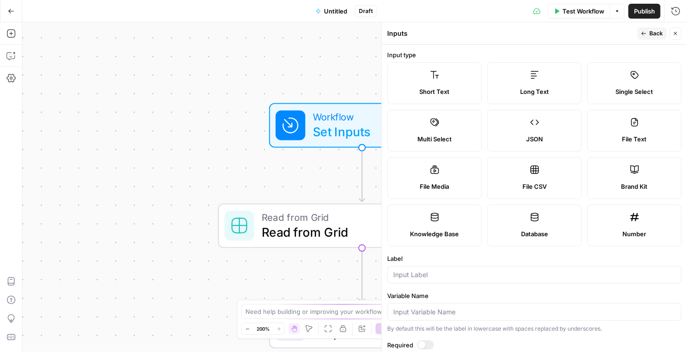
click at [447, 88] on span "Short Text" at bounding box center [434, 91] width 30 height 9
click at [434, 275] on input "Label" at bounding box center [534, 274] width 282 height 9
type input "grid_id"
click at [650, 31] on span "Back" at bounding box center [655, 33] width 13 height 8
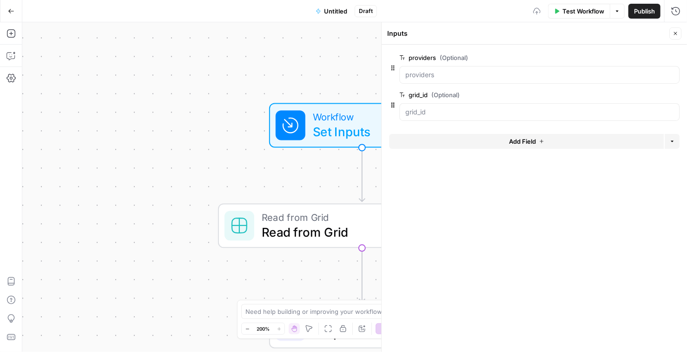
click at [317, 229] on span "Read from Grid" at bounding box center [356, 232] width 188 height 19
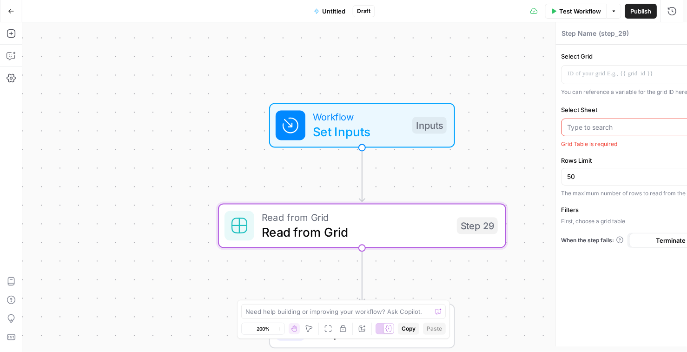
type textarea "Read from Grid"
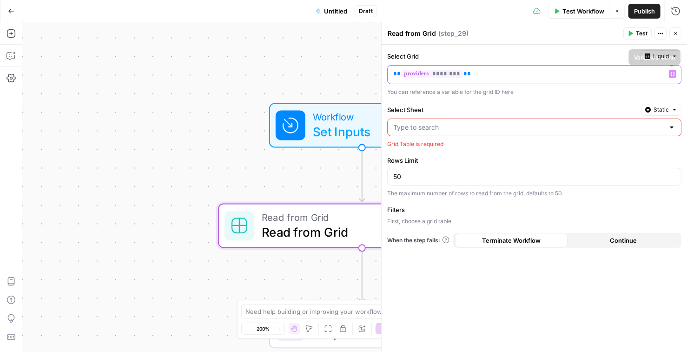
click at [673, 72] on icon "button" at bounding box center [672, 74] width 5 height 4
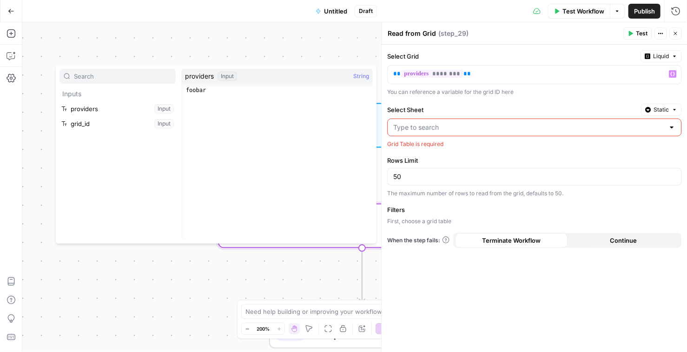
type textarea "******"
click at [194, 93] on div "foobar" at bounding box center [278, 170] width 189 height 168
click at [104, 125] on button "Select variable grid_id" at bounding box center [117, 123] width 116 height 15
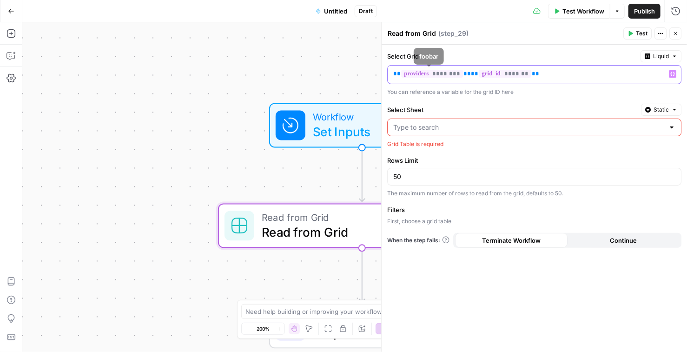
drag, startPoint x: 464, startPoint y: 73, endPoint x: 329, endPoint y: 68, distance: 134.8
click at [329, 68] on body "AirOps - AEO New Quickbase Insights Opportunities PFF Insights Opportunities Un…" at bounding box center [343, 176] width 687 height 352
click at [674, 125] on div at bounding box center [671, 127] width 7 height 9
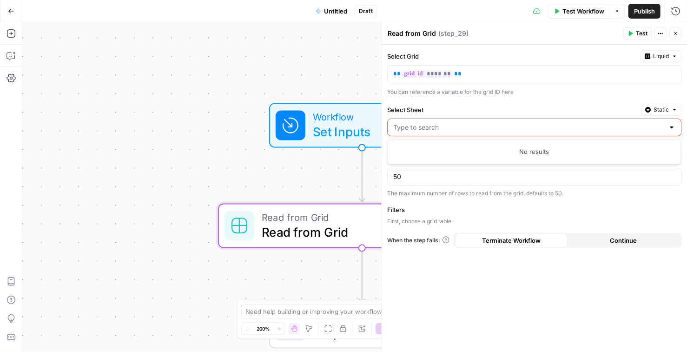
click at [490, 134] on div at bounding box center [534, 127] width 294 height 18
click at [473, 124] on input "Select Sheet" at bounding box center [528, 127] width 271 height 9
click at [451, 129] on input "Select Sheet" at bounding box center [528, 127] width 271 height 9
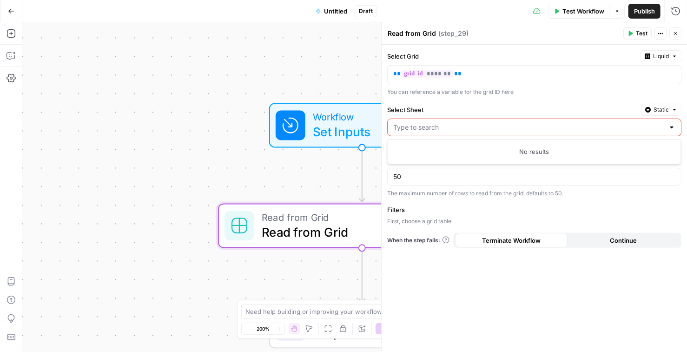
click at [564, 111] on label "Select Sheet" at bounding box center [512, 109] width 250 height 9
click at [564, 123] on input "Select Sheet" at bounding box center [528, 127] width 271 height 9
click at [493, 110] on label "Select Sheet" at bounding box center [512, 109] width 250 height 9
click at [493, 123] on input "Select Sheet" at bounding box center [528, 127] width 271 height 9
click at [659, 111] on span "Static" at bounding box center [660, 109] width 15 height 8
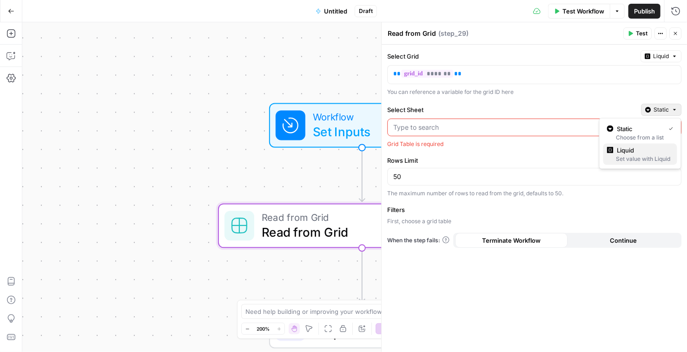
click at [643, 156] on div "Set value with Liquid" at bounding box center [640, 159] width 66 height 8
click at [507, 132] on div "*********" at bounding box center [526, 128] width 278 height 18
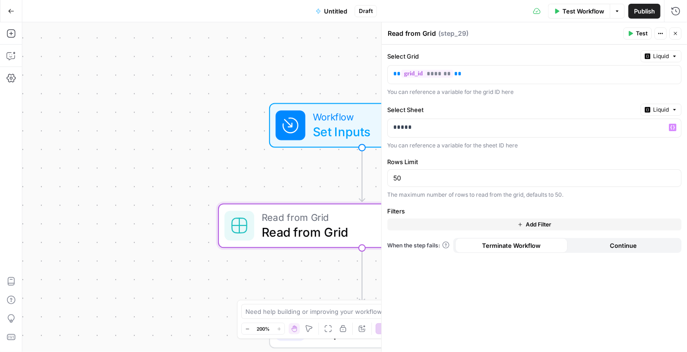
click at [503, 151] on div "Select Grid Liquid ** ******* ** You can reference a variable for the grid ID h…" at bounding box center [533, 198] width 305 height 307
click at [566, 40] on header "Read from Grid Read from Grid ( step_29 ) Test Actions Close" at bounding box center [533, 33] width 305 height 22
click at [672, 33] on button "Close" at bounding box center [675, 33] width 12 height 12
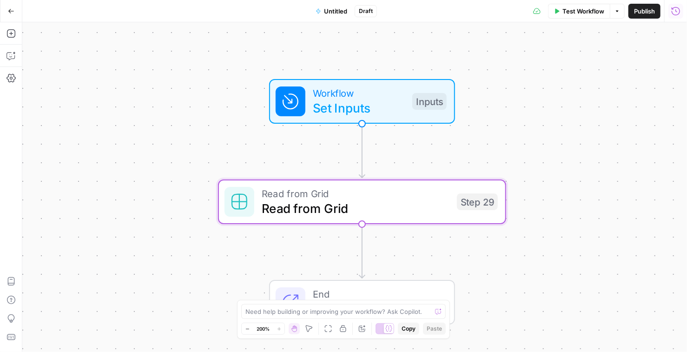
click at [427, 195] on span "Read from Grid" at bounding box center [356, 193] width 188 height 15
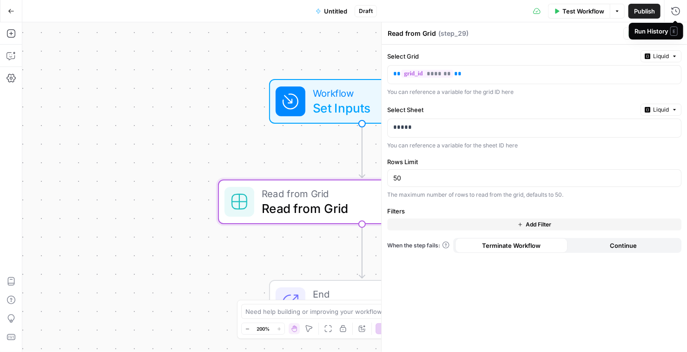
click at [677, 33] on span "E" at bounding box center [673, 30] width 7 height 9
click at [676, 34] on icon "button" at bounding box center [675, 34] width 6 height 6
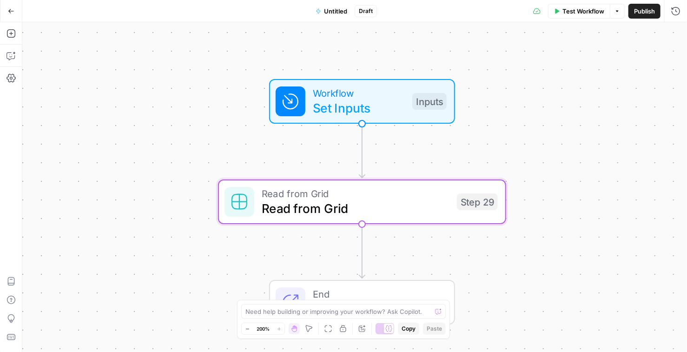
click at [571, 12] on span "Test Workflow" at bounding box center [583, 11] width 42 height 9
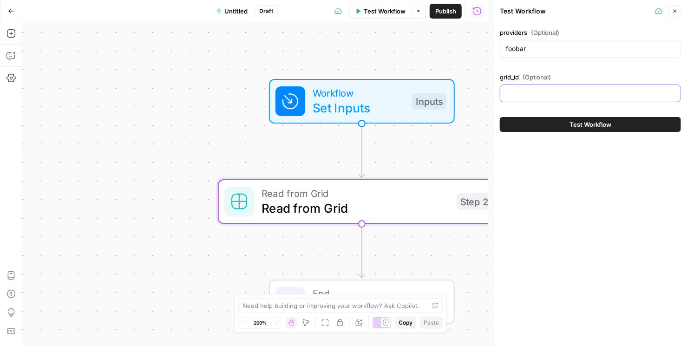
click at [558, 93] on input "grid_id (Optional)" at bounding box center [590, 93] width 169 height 9
paste input "29246"
type input "29246"
click at [550, 121] on button "Test Workflow" at bounding box center [590, 124] width 181 height 15
click at [558, 128] on button "Test Workflow" at bounding box center [590, 124] width 181 height 15
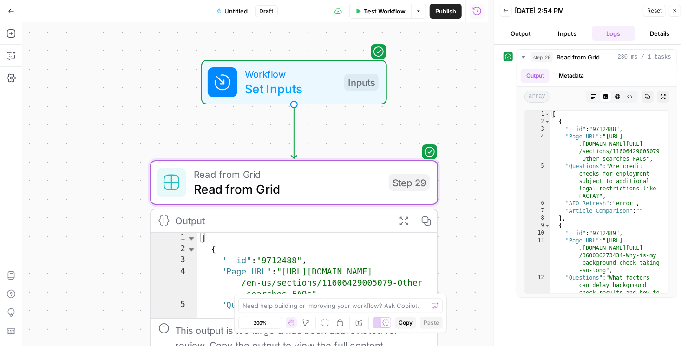
drag, startPoint x: 405, startPoint y: 41, endPoint x: 314, endPoint y: 15, distance: 94.7
click at [314, 15] on div "Go Back Untitled Draft Test Workflow Options Publish Run History Add Steps Copi…" at bounding box center [244, 173] width 488 height 346
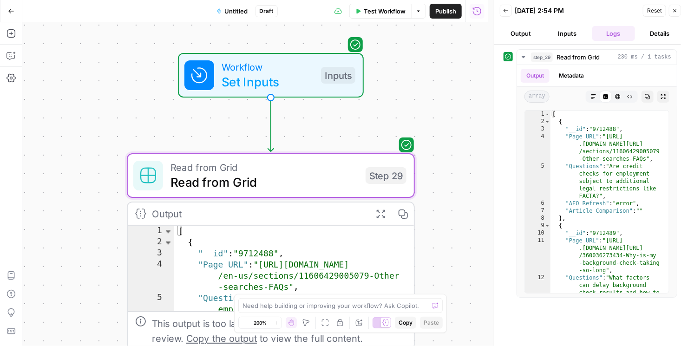
click at [674, 10] on icon "button" at bounding box center [675, 11] width 6 height 6
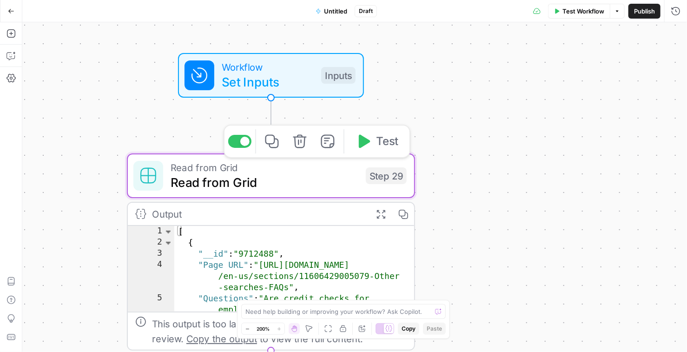
click at [312, 190] on span "Read from Grid" at bounding box center [264, 182] width 188 height 19
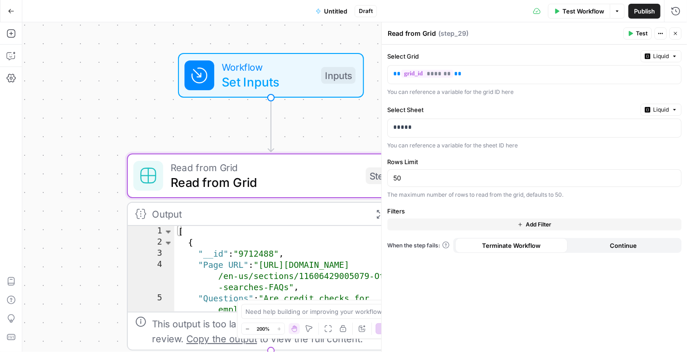
click at [599, 15] on span "Test Workflow" at bounding box center [583, 11] width 42 height 9
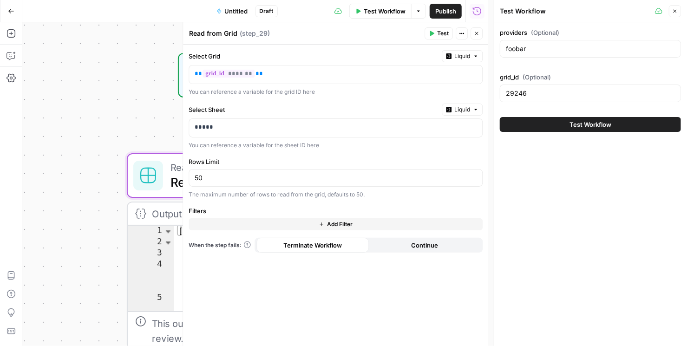
click at [568, 122] on button "Test Workflow" at bounding box center [590, 124] width 181 height 15
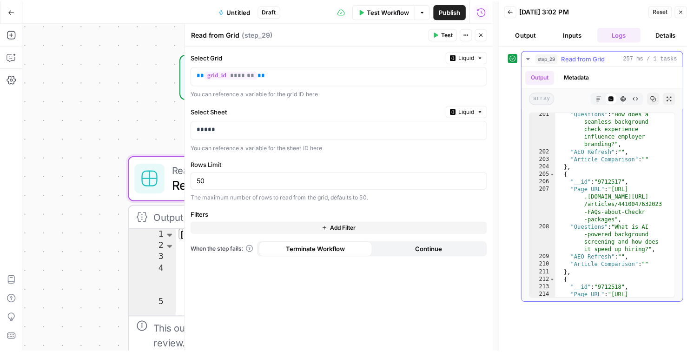
scroll to position [3235, 0]
click at [128, 76] on div "Workflow Set Inputs Inputs" at bounding box center [271, 75] width 288 height 45
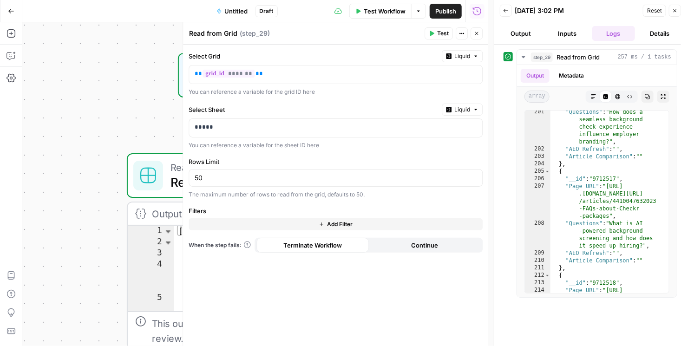
click at [671, 10] on button "Close" at bounding box center [675, 11] width 12 height 12
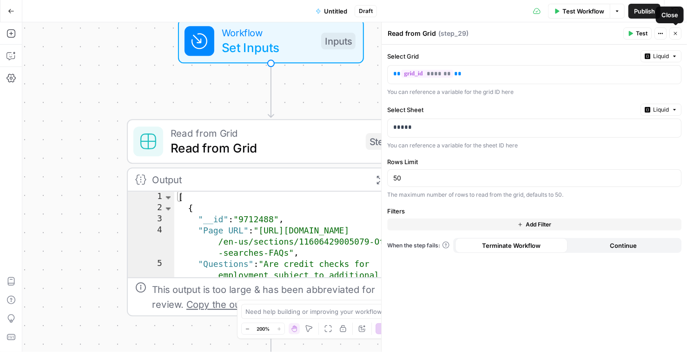
click at [671, 34] on button "Close" at bounding box center [675, 33] width 12 height 12
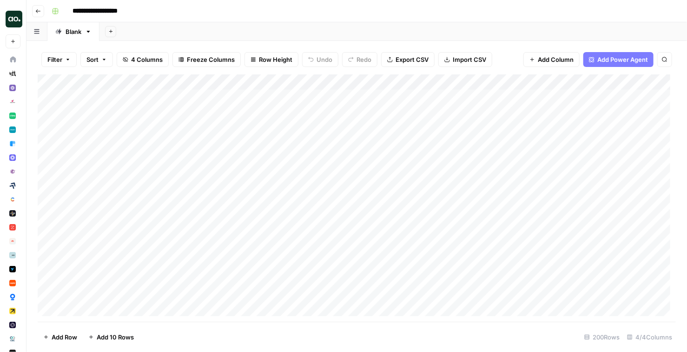
click at [39, 7] on button "Go back" at bounding box center [38, 11] width 12 height 12
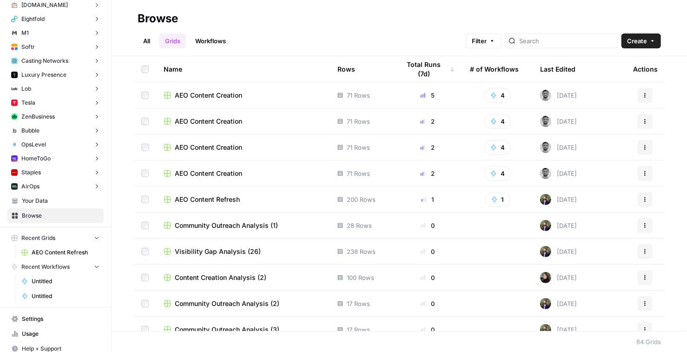
scroll to position [3279, 0]
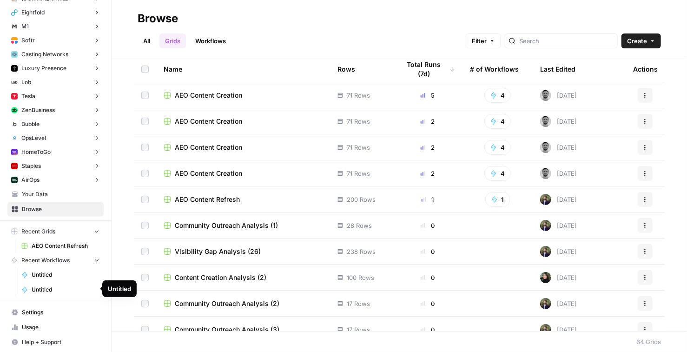
click at [49, 291] on span "Untitled" at bounding box center [66, 289] width 68 height 8
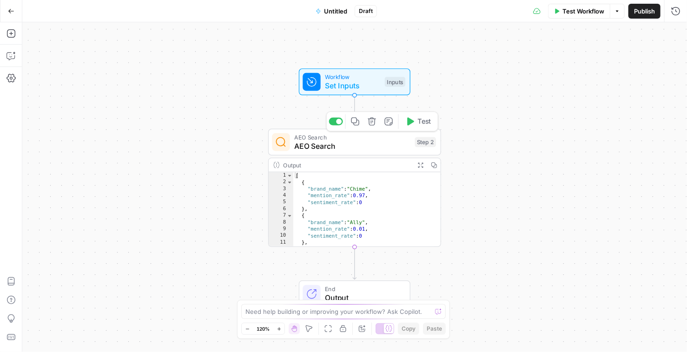
click at [356, 142] on span "AEO Search" at bounding box center [352, 145] width 116 height 11
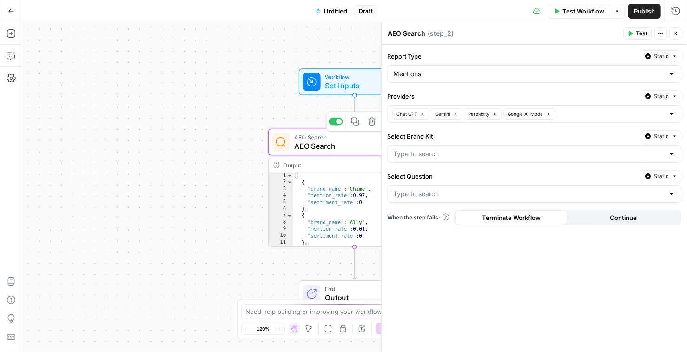
type input "Can I open a joint account or add a family member to my Chime account?"
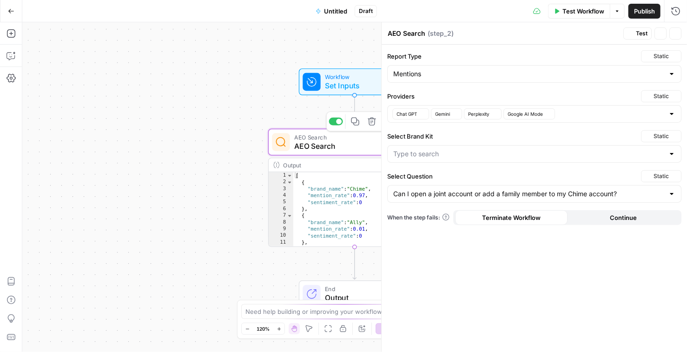
type input "Chime"
click at [675, 35] on icon "button" at bounding box center [675, 34] width 6 height 6
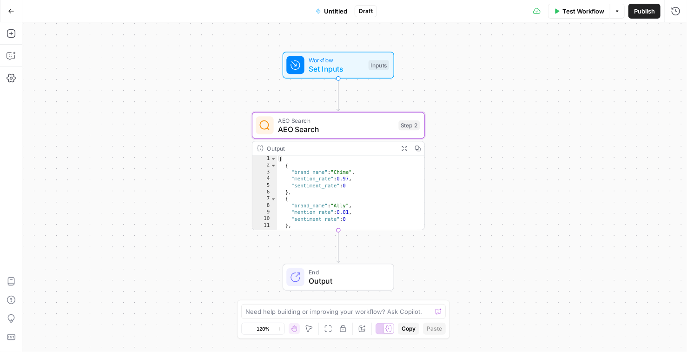
drag, startPoint x: 260, startPoint y: 45, endPoint x: 243, endPoint y: 28, distance: 23.3
click at [243, 28] on div "Workflow Set Inputs Inputs AEO Search AEO Search Step 2 Output Expand Output Co…" at bounding box center [354, 186] width 664 height 329
click at [484, 160] on div "Workflow Set Inputs Inputs AEO Search AEO Search Step 2 Output Expand Output Co…" at bounding box center [354, 186] width 664 height 329
click at [495, 58] on div "Workflow Set Inputs Inputs AEO Search AEO Search Step 2 Output Expand Output Co…" at bounding box center [354, 186] width 664 height 329
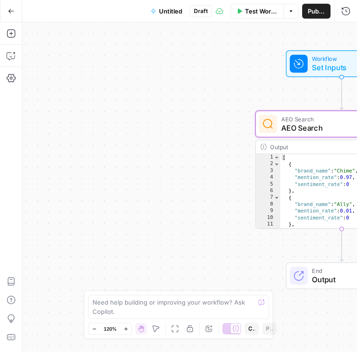
click at [6, 12] on button "Go Back" at bounding box center [11, 11] width 17 height 17
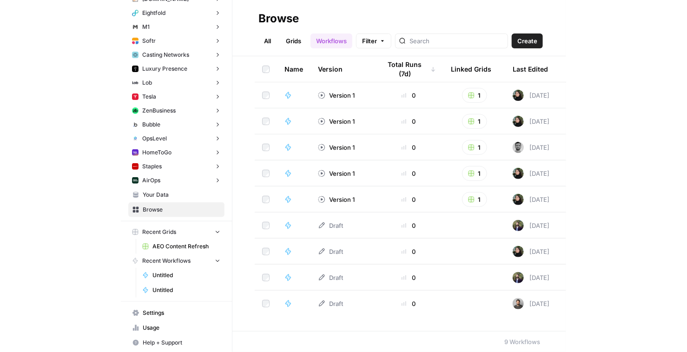
scroll to position [3279, 0]
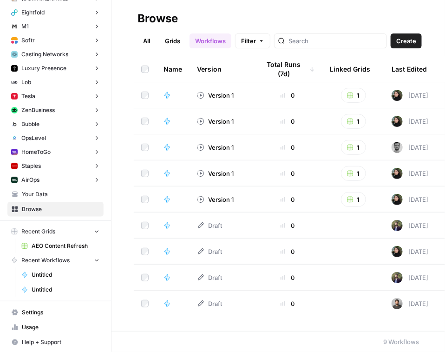
click at [68, 287] on span "Untitled" at bounding box center [66, 289] width 68 height 8
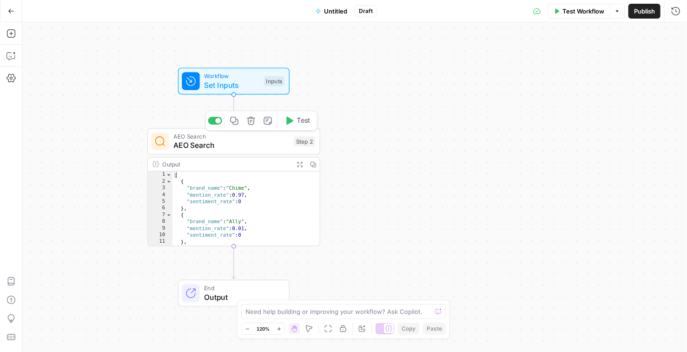
click at [212, 146] on span "AEO Search" at bounding box center [231, 145] width 116 height 11
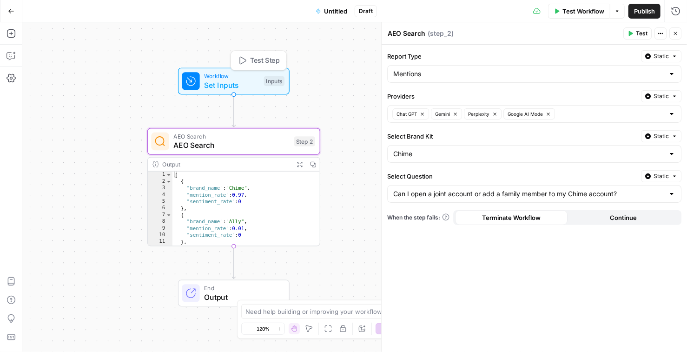
click at [222, 85] on span "Set Inputs" at bounding box center [231, 84] width 55 height 11
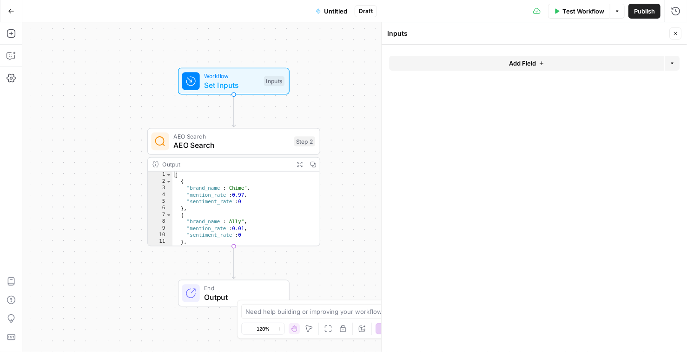
click at [426, 63] on button "Add Field" at bounding box center [526, 63] width 275 height 15
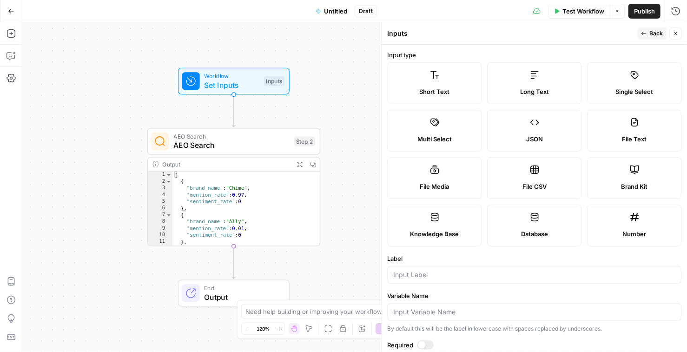
click at [424, 91] on span "Short Text" at bounding box center [434, 91] width 30 height 9
click at [429, 272] on input "Label" at bounding box center [534, 274] width 282 height 9
type input "providers"
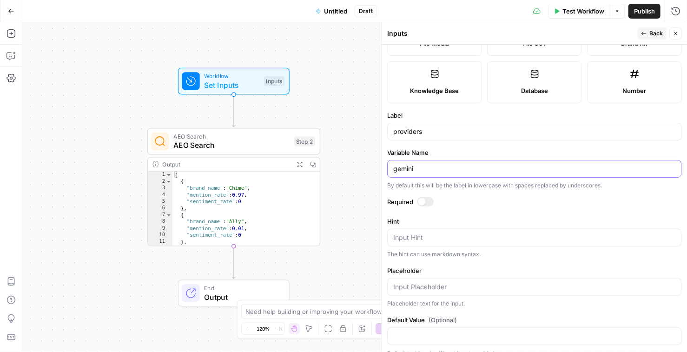
scroll to position [153, 0]
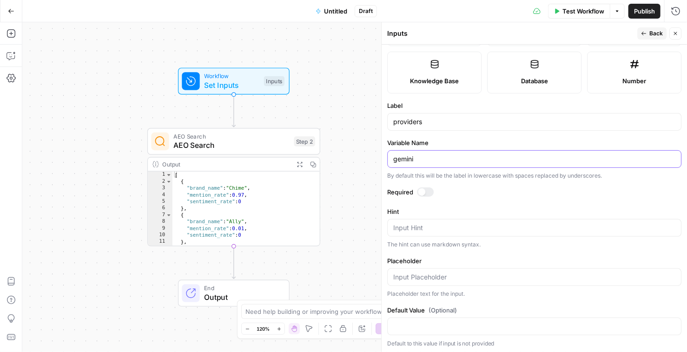
type input "gemini"
click at [371, 192] on div "Workflow Set Inputs Inputs AEO Search AEO Search Step 2 Output Expand Output Co…" at bounding box center [354, 186] width 664 height 329
click at [423, 157] on input "gemini" at bounding box center [534, 158] width 282 height 9
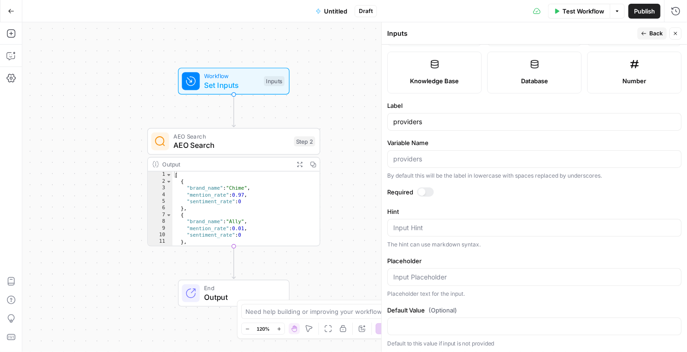
click at [368, 103] on div "Workflow Set Inputs Inputs AEO Search AEO Search Step 2 Output Expand Output Co…" at bounding box center [354, 186] width 664 height 329
drag, startPoint x: 402, startPoint y: 143, endPoint x: 388, endPoint y: 139, distance: 14.4
click at [388, 139] on label "Variable Name" at bounding box center [534, 142] width 294 height 9
click at [409, 139] on label "Variable Name" at bounding box center [534, 142] width 294 height 9
click at [409, 154] on input "Variable Name" at bounding box center [534, 158] width 282 height 9
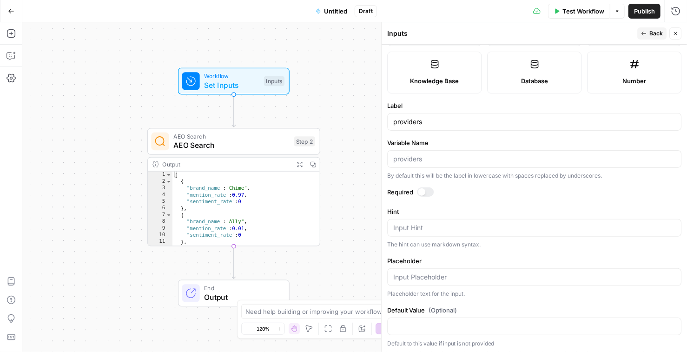
click at [409, 139] on label "Variable Name" at bounding box center [534, 142] width 294 height 9
click at [409, 154] on input "Variable Name" at bounding box center [534, 158] width 282 height 9
click at [409, 139] on label "Variable Name" at bounding box center [534, 142] width 294 height 9
click at [409, 154] on input "Variable Name" at bounding box center [534, 158] width 282 height 9
click at [409, 139] on label "Variable Name" at bounding box center [534, 142] width 294 height 9
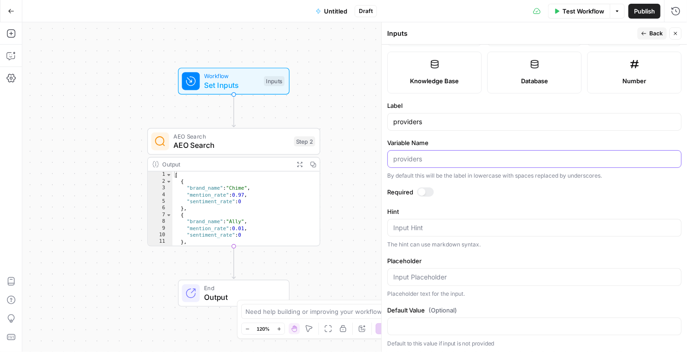
click at [409, 154] on input "Variable Name" at bounding box center [534, 158] width 282 height 9
click at [409, 139] on label "Variable Name" at bounding box center [534, 142] width 294 height 9
click at [409, 154] on input "Variable Name" at bounding box center [534, 158] width 282 height 9
click at [409, 139] on label "Variable Name" at bounding box center [534, 142] width 294 height 9
click at [409, 154] on input "Variable Name" at bounding box center [534, 158] width 282 height 9
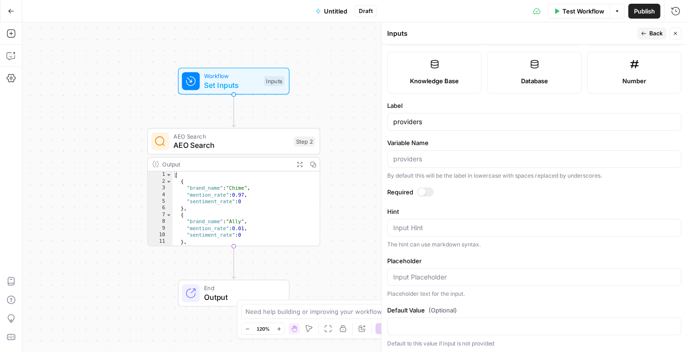
click at [409, 139] on label "Variable Name" at bounding box center [534, 142] width 294 height 9
click at [409, 154] on input "Variable Name" at bounding box center [534, 158] width 282 height 9
click at [409, 139] on label "Variable Name" at bounding box center [534, 142] width 294 height 9
click at [409, 154] on input "Variable Name" at bounding box center [534, 158] width 282 height 9
click at [409, 139] on label "Variable Name" at bounding box center [534, 142] width 294 height 9
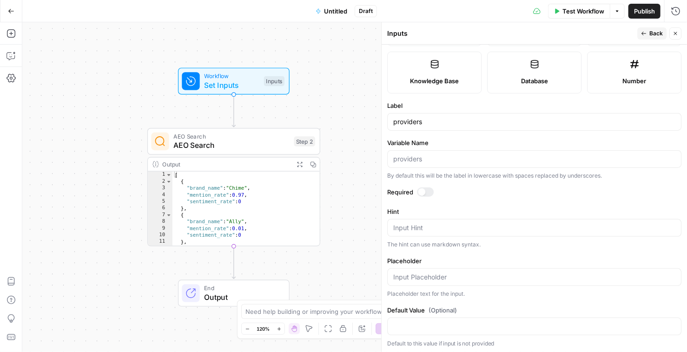
click at [409, 154] on input "Variable Name" at bounding box center [534, 158] width 282 height 9
